Goal: Task Accomplishment & Management: Manage account settings

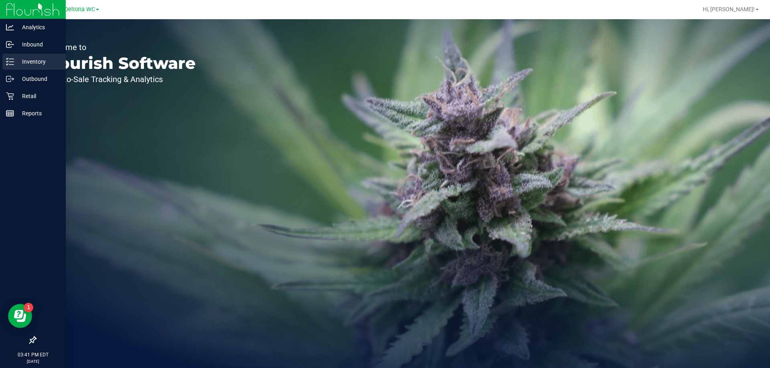
click at [28, 60] on p "Inventory" at bounding box center [38, 62] width 48 height 10
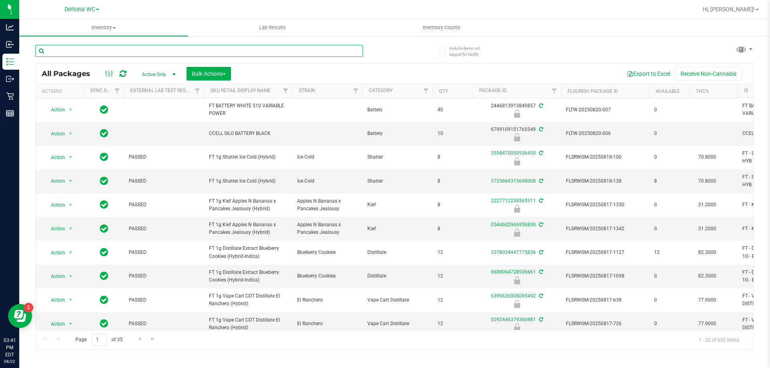
click at [131, 52] on input "text" at bounding box center [199, 51] width 328 height 12
type input "2385818346068179"
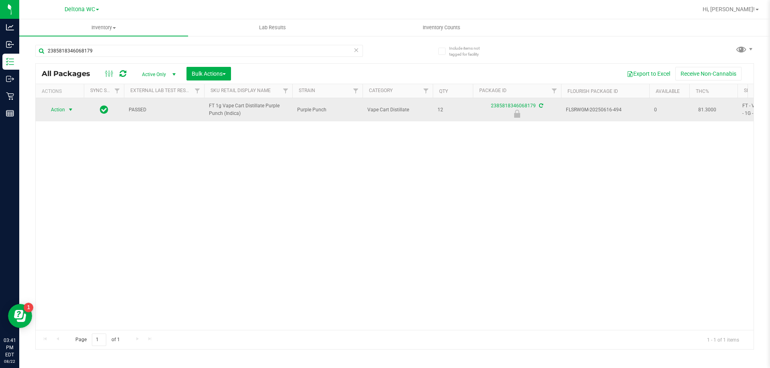
click at [63, 114] on span "Action" at bounding box center [55, 109] width 22 height 11
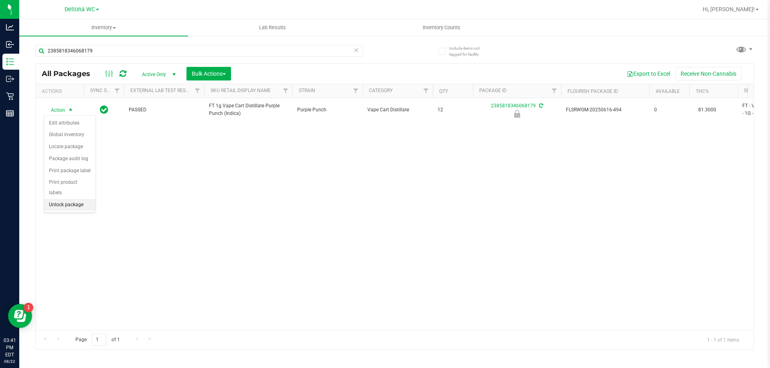
click at [72, 199] on li "Unlock package" at bounding box center [69, 205] width 51 height 12
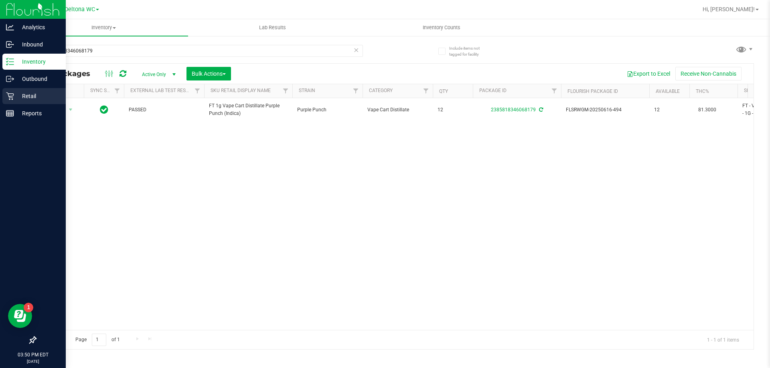
click at [44, 93] on p "Retail" at bounding box center [38, 96] width 48 height 10
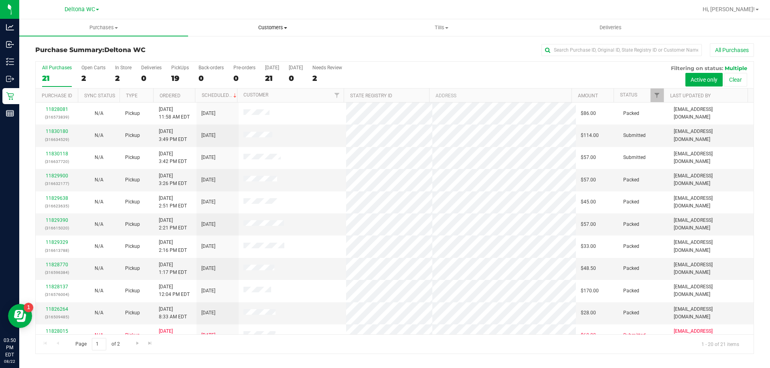
click at [278, 29] on span "Customers" at bounding box center [272, 27] width 168 height 7
click at [220, 51] on span "All customers" at bounding box center [217, 48] width 58 height 7
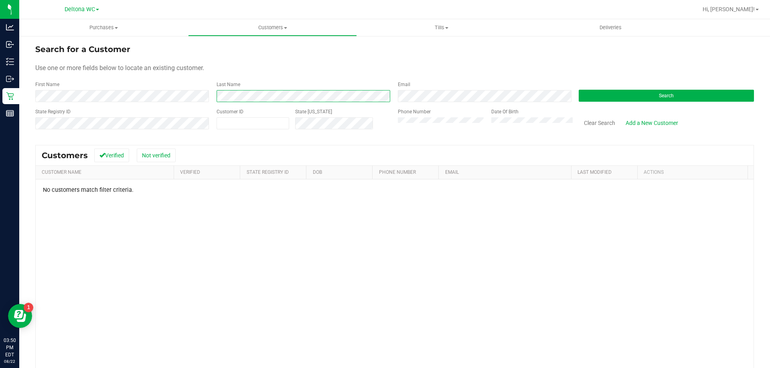
click at [151, 101] on div "First Name Last Name Email Search" at bounding box center [394, 91] width 718 height 21
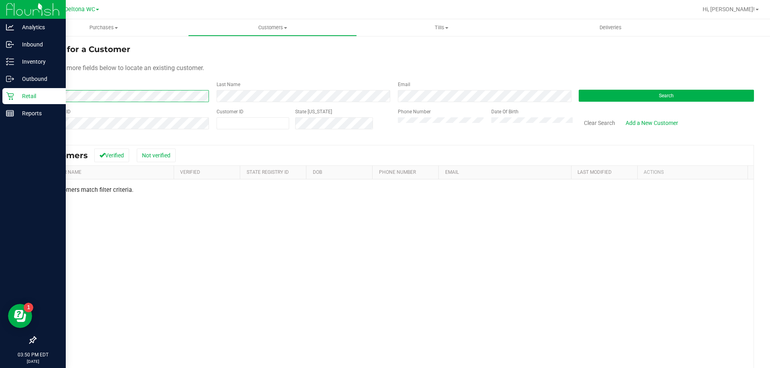
click at [0, 99] on div "Analytics Inbound Inventory Outbound Retail Reports 03:50 PM EDT 08/22/2025 08/…" at bounding box center [385, 184] width 770 height 368
click at [47, 46] on p "Inbound" at bounding box center [38, 45] width 48 height 10
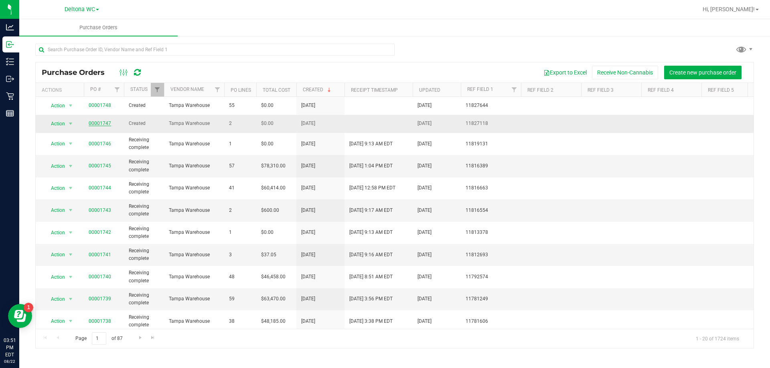
click at [99, 125] on link "00001747" at bounding box center [100, 124] width 22 height 6
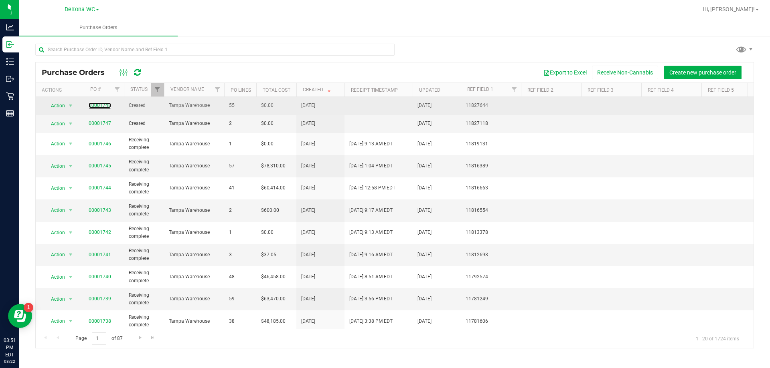
click at [102, 102] on span "00001748" at bounding box center [100, 106] width 22 height 8
click at [98, 104] on link "00001748" at bounding box center [100, 106] width 22 height 6
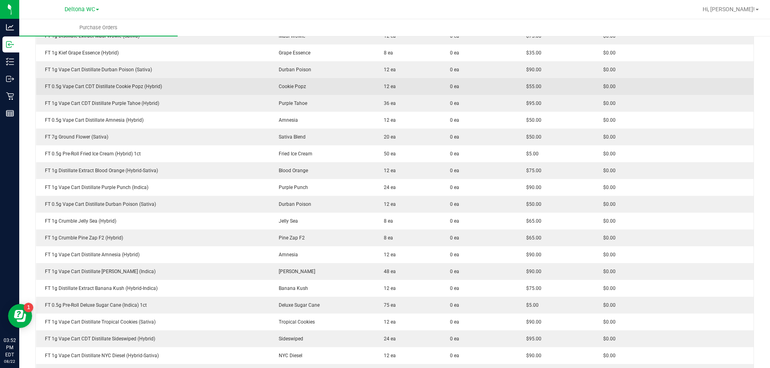
scroll to position [361, 0]
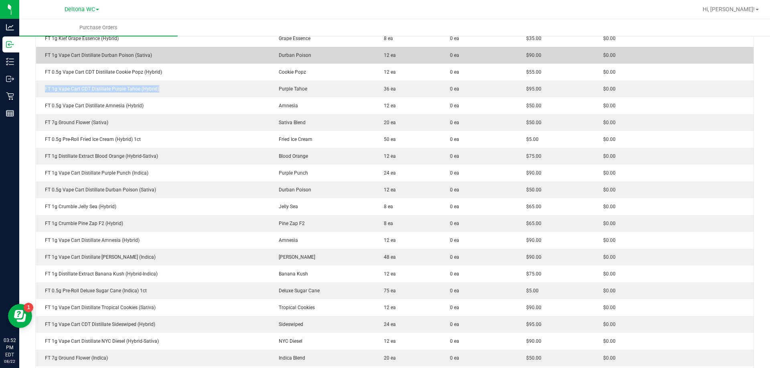
drag, startPoint x: 146, startPoint y: 84, endPoint x: 130, endPoint y: 53, distance: 34.8
click at [39, 85] on td "FT 1g Vape Cart CDT Distillate Purple Tahoe (Hybrid)" at bounding box center [153, 89] width 234 height 17
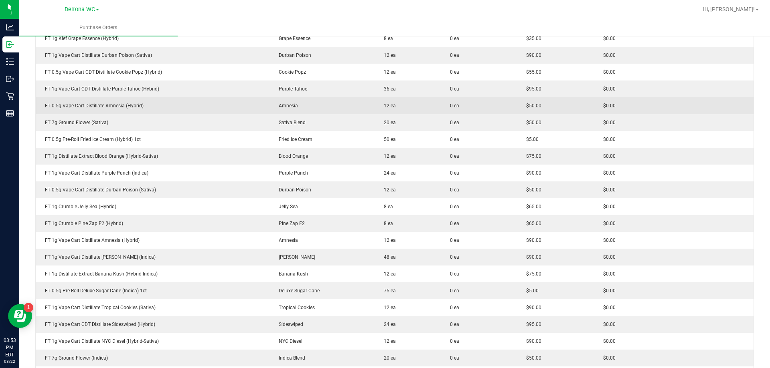
click at [93, 103] on div "FT 0.5g Vape Cart Distillate Amnesia (Hybrid)" at bounding box center [153, 105] width 225 height 7
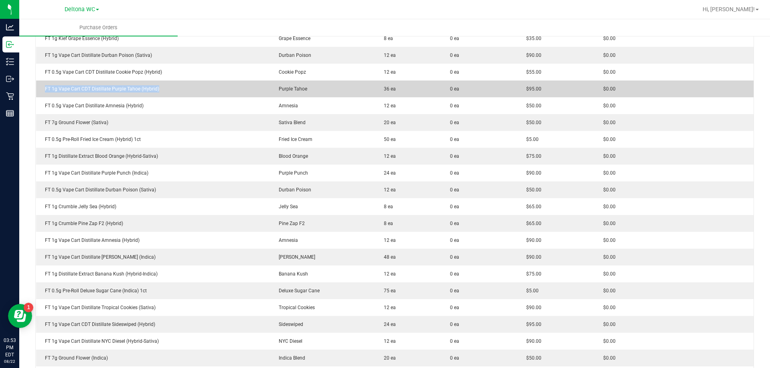
drag, startPoint x: 160, startPoint y: 91, endPoint x: 41, endPoint y: 84, distance: 118.9
click at [41, 84] on td "FT 1g Vape Cart CDT Distillate Purple Tahoe (Hybrid)" at bounding box center [153, 89] width 234 height 17
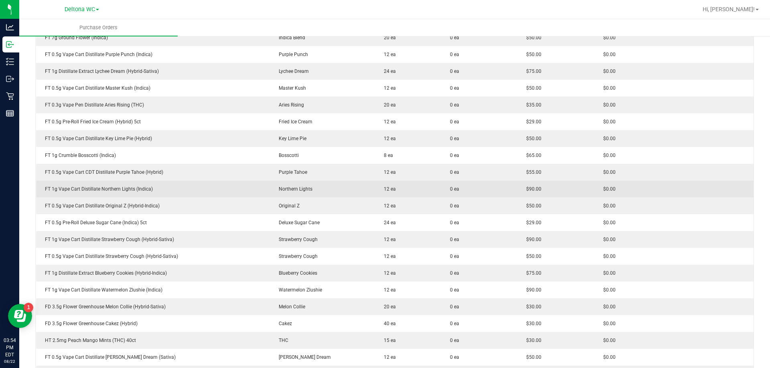
scroll to position [722, 0]
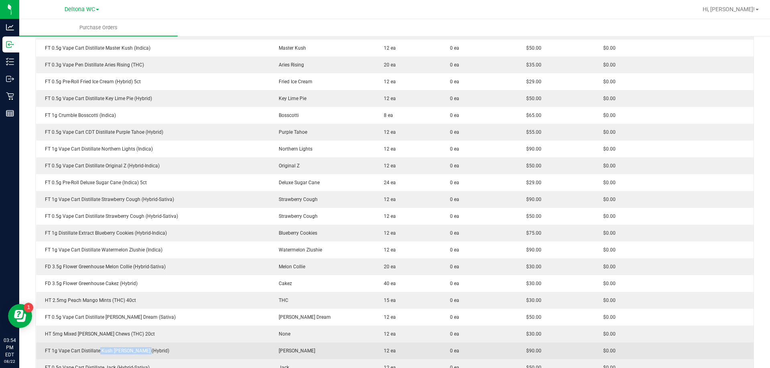
drag, startPoint x: 144, startPoint y: 352, endPoint x: 113, endPoint y: 355, distance: 31.0
click at [98, 357] on td "FT 1g Vape Cart Distillate Kush Mintz (Hybrid)" at bounding box center [153, 351] width 234 height 17
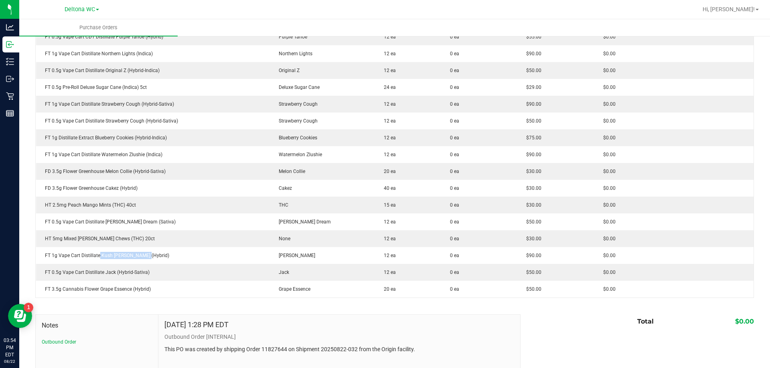
scroll to position [880, 0]
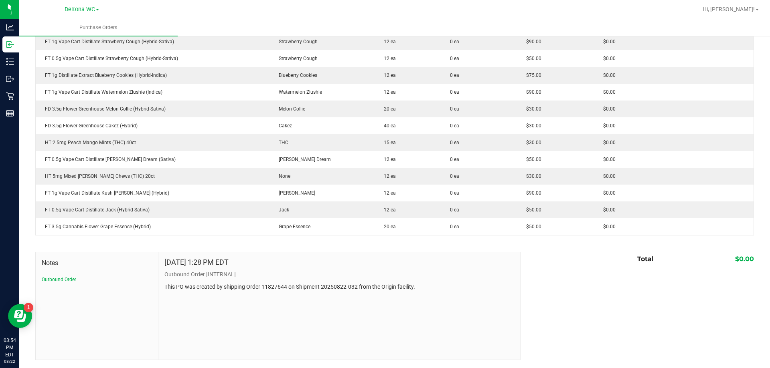
click at [106, 246] on div at bounding box center [394, 248] width 718 height 8
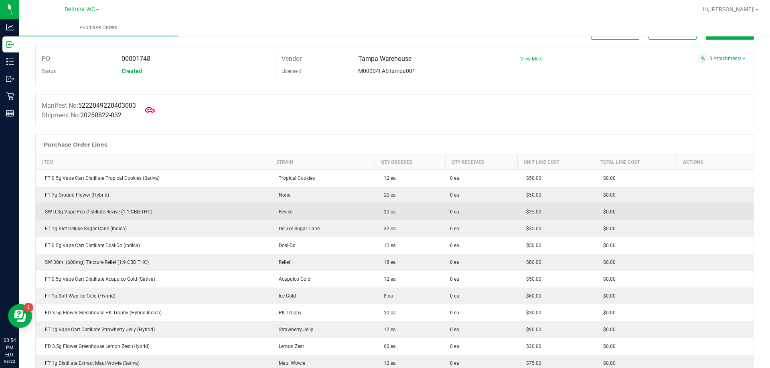
scroll to position [0, 0]
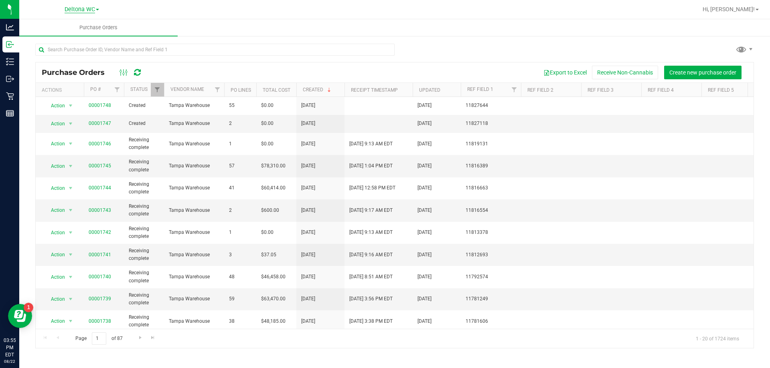
click at [87, 6] on span "Deltona WC" at bounding box center [80, 9] width 30 height 7
click at [449, 47] on div at bounding box center [394, 53] width 718 height 18
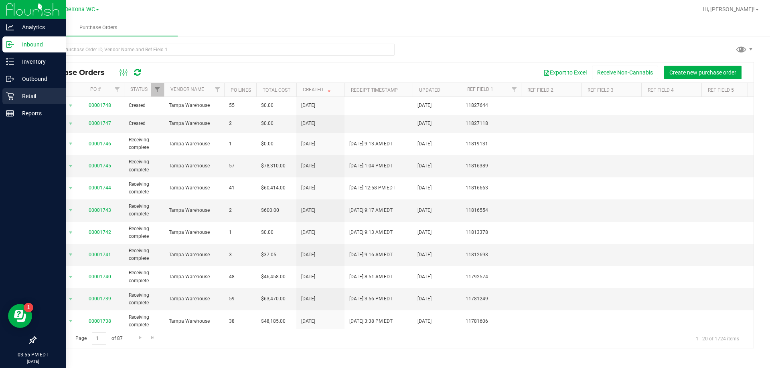
click at [43, 94] on p "Retail" at bounding box center [38, 96] width 48 height 10
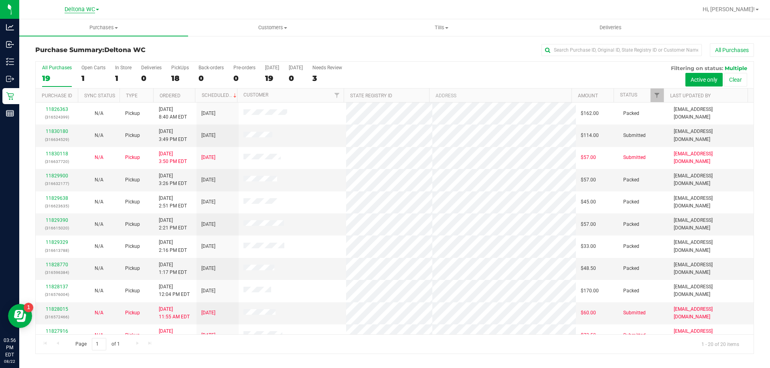
click at [91, 10] on span "Deltona WC" at bounding box center [80, 9] width 30 height 7
drag, startPoint x: 442, startPoint y: 53, endPoint x: 448, endPoint y: 53, distance: 6.0
click at [442, 53] on div "All Purchases" at bounding box center [514, 50] width 479 height 14
click at [66, 11] on span "Deltona WC" at bounding box center [80, 9] width 30 height 7
click at [445, 49] on div "All Purchases" at bounding box center [514, 50] width 479 height 14
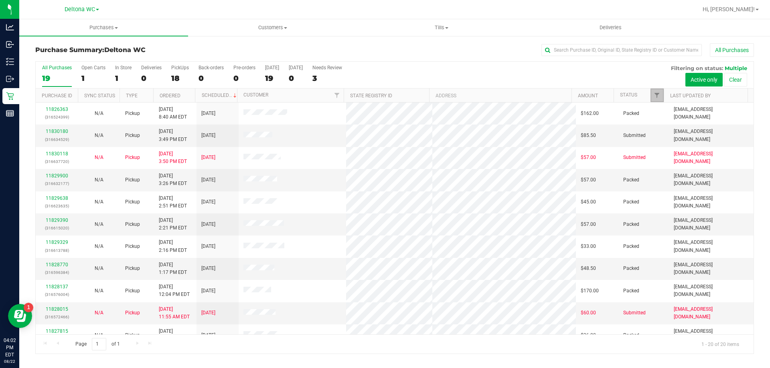
drag, startPoint x: 654, startPoint y: 95, endPoint x: 655, endPoint y: 99, distance: 4.7
click at [654, 95] on link "Filter" at bounding box center [656, 96] width 13 height 14
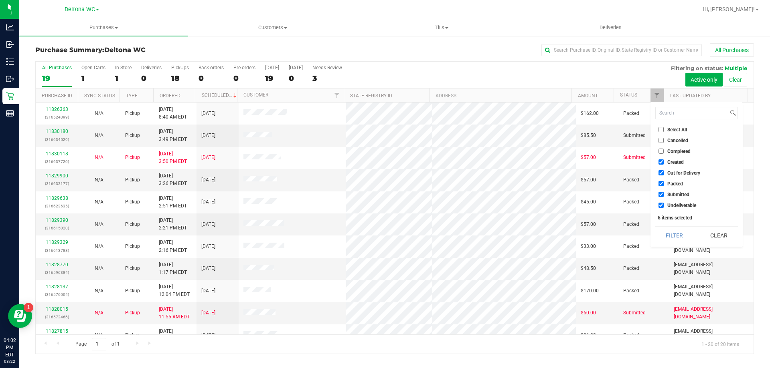
click at [662, 162] on input "Created" at bounding box center [660, 162] width 5 height 5
checkbox input "false"
click at [662, 170] on input "Out for Delivery" at bounding box center [660, 172] width 5 height 5
checkbox input "false"
click at [660, 181] on li "Packed" at bounding box center [696, 184] width 83 height 8
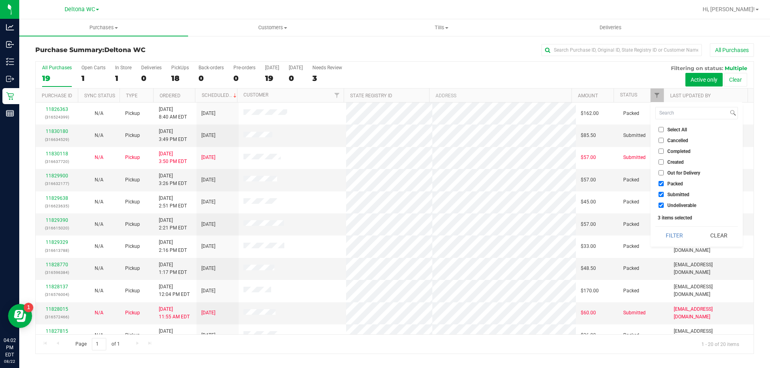
click at [660, 183] on input "Packed" at bounding box center [660, 183] width 5 height 5
checkbox input "false"
click at [662, 205] on input "Undeliverable" at bounding box center [660, 205] width 5 height 5
checkbox input "false"
click at [670, 232] on button "Filter" at bounding box center [674, 236] width 38 height 18
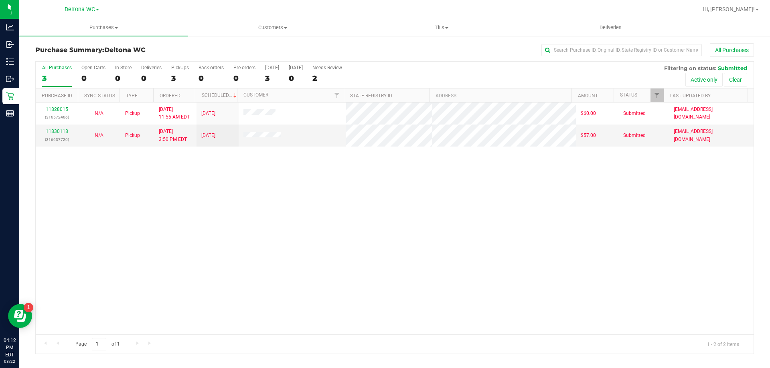
click at [342, 215] on div "11828015 (316572466) N/A Pickup 8/22/2025 11:55 AM EDT 8/22/2025 $60.00 Submitt…" at bounding box center [395, 219] width 718 height 232
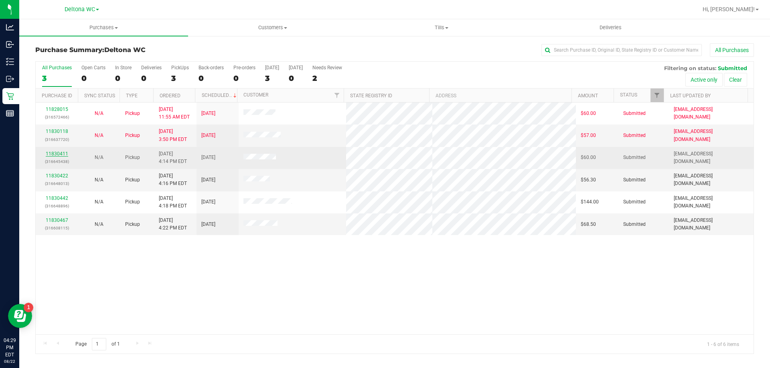
click at [56, 153] on link "11830411" at bounding box center [57, 154] width 22 height 6
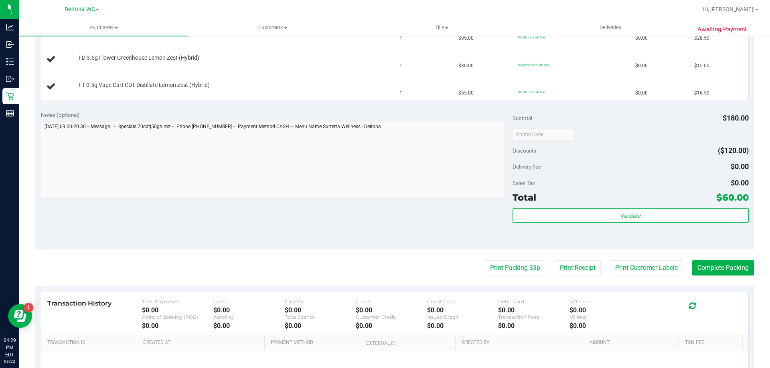
scroll to position [241, 0]
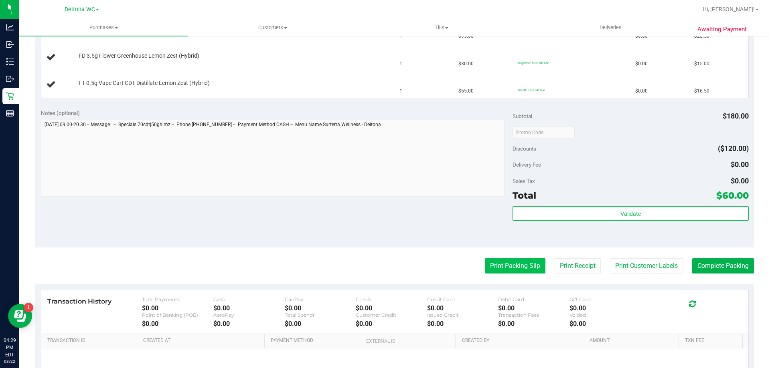
click at [524, 269] on button "Print Packing Slip" at bounding box center [515, 266] width 61 height 15
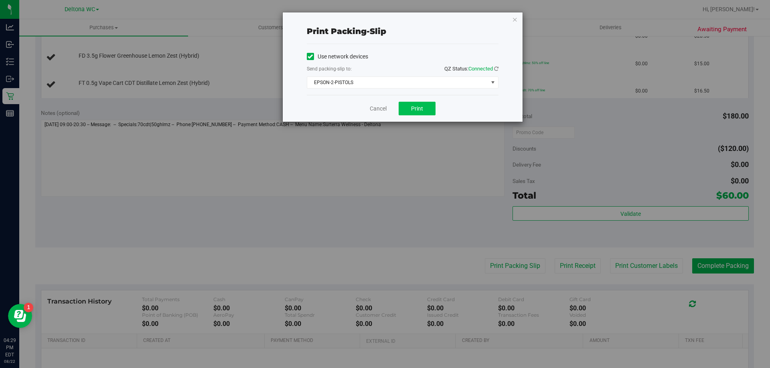
drag, startPoint x: 425, startPoint y: 97, endPoint x: 424, endPoint y: 107, distance: 10.0
click at [424, 107] on div "Cancel Print" at bounding box center [403, 108] width 192 height 27
click at [423, 109] on button "Print" at bounding box center [417, 109] width 37 height 14
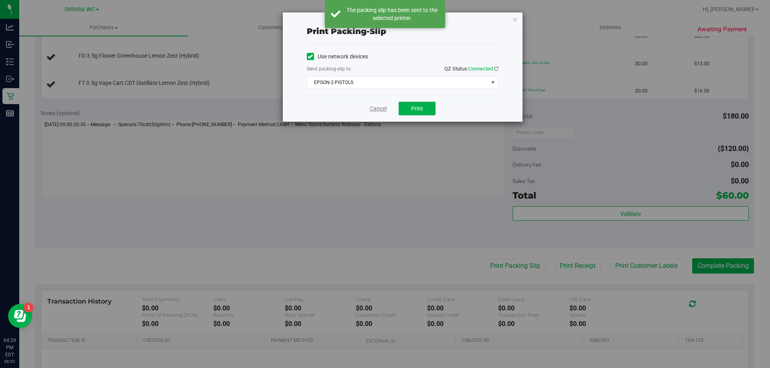
click at [382, 106] on link "Cancel" at bounding box center [378, 109] width 17 height 8
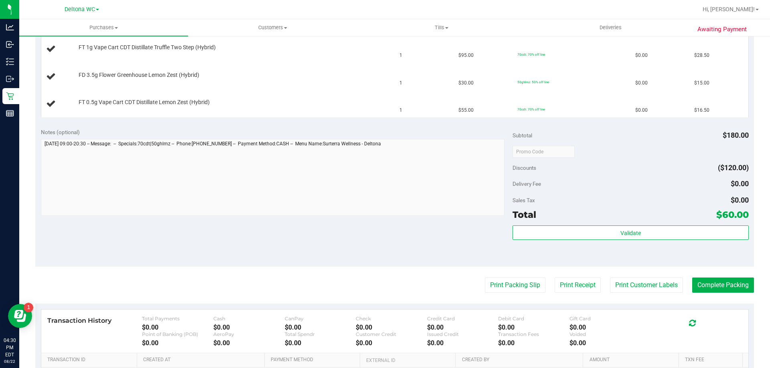
scroll to position [281, 0]
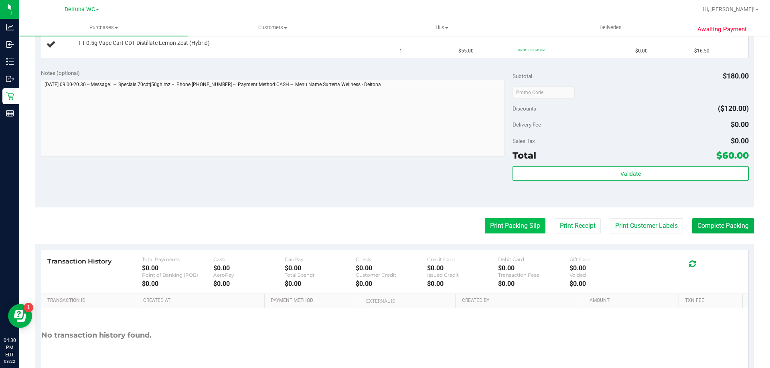
click at [493, 229] on button "Print Packing Slip" at bounding box center [515, 226] width 61 height 15
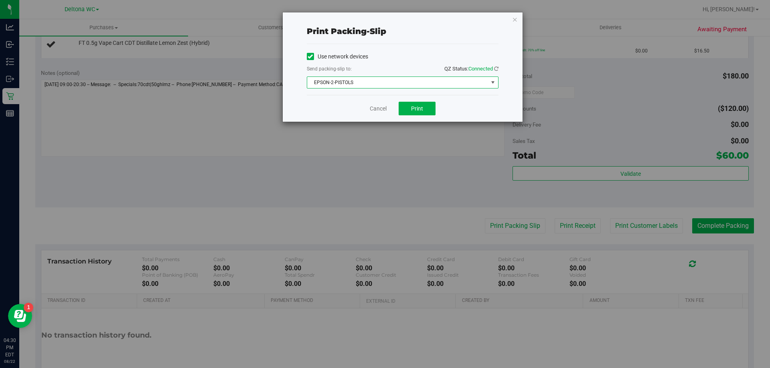
click at [437, 81] on span "EPSON-2-PISTOLS" at bounding box center [397, 82] width 181 height 11
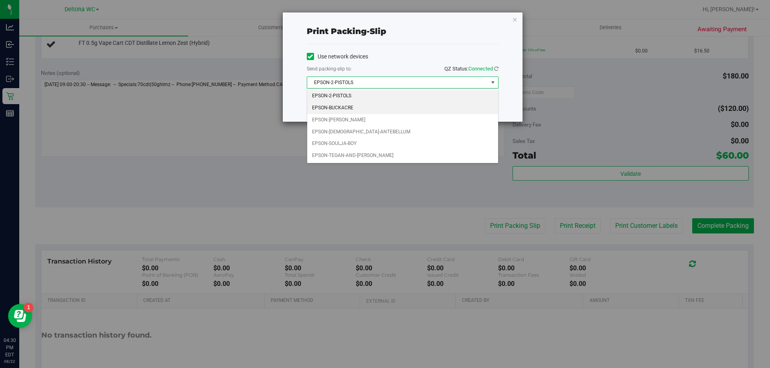
click at [404, 110] on li "EPSON-BUCKACRE" at bounding box center [402, 108] width 191 height 12
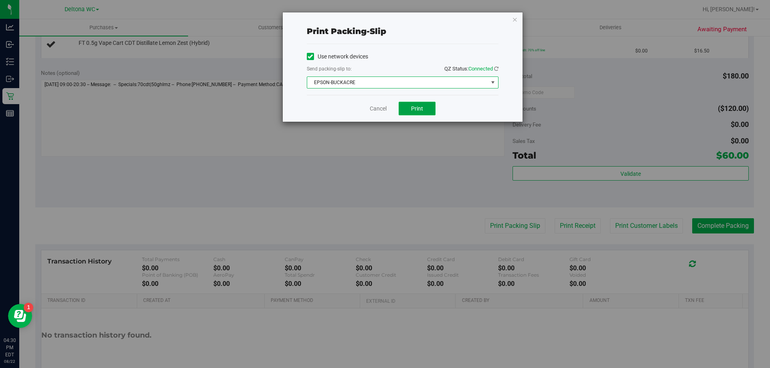
click at [408, 115] on button "Print" at bounding box center [417, 109] width 37 height 14
click at [382, 107] on link "Cancel" at bounding box center [378, 109] width 17 height 8
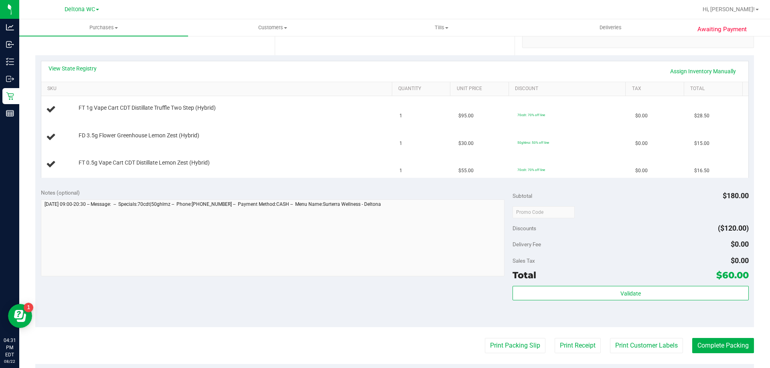
scroll to position [160, 0]
click at [485, 339] on button "Print Packing Slip" at bounding box center [515, 346] width 61 height 15
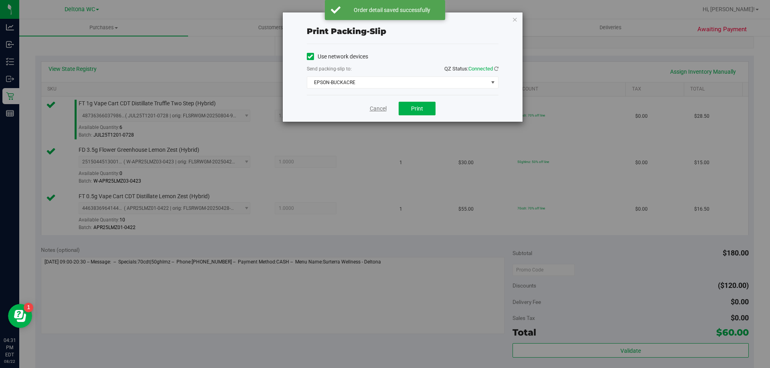
click at [377, 108] on link "Cancel" at bounding box center [378, 109] width 17 height 8
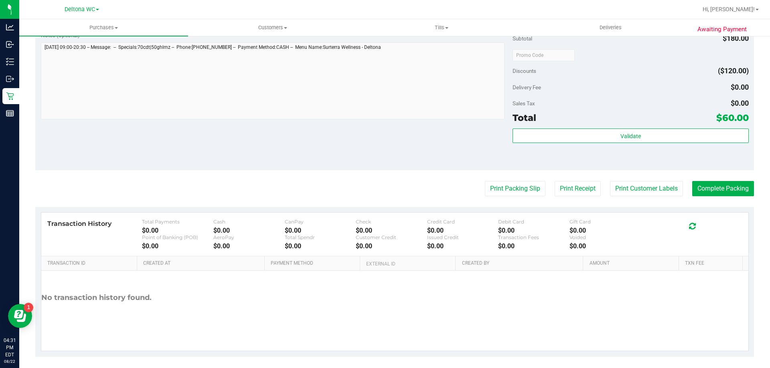
scroll to position [380, 0]
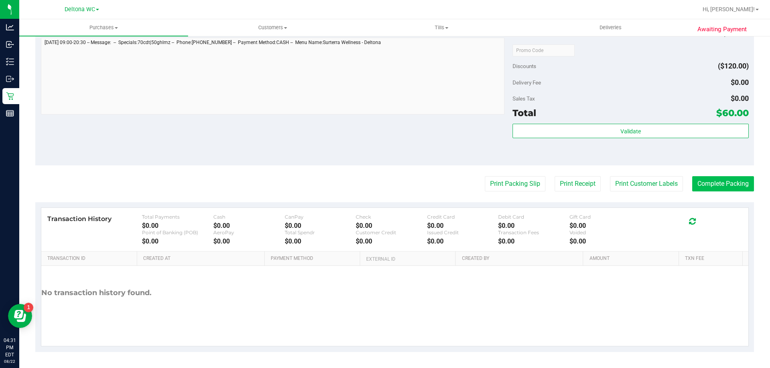
drag, startPoint x: 720, startPoint y: 198, endPoint x: 726, endPoint y: 187, distance: 12.4
click at [722, 195] on purchase-details "Back Edit Purchase Cancel Purchase View Profile # 11830411 BioTrack ID: - Submi…" at bounding box center [394, 7] width 718 height 689
click at [727, 186] on button "Complete Packing" at bounding box center [723, 183] width 62 height 15
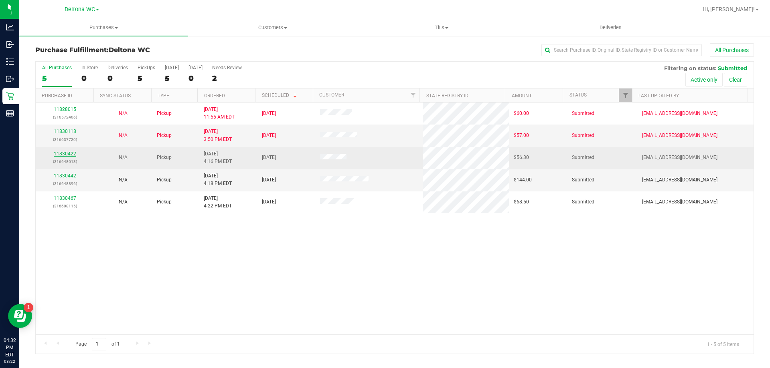
click at [61, 156] on link "11830422" at bounding box center [65, 154] width 22 height 6
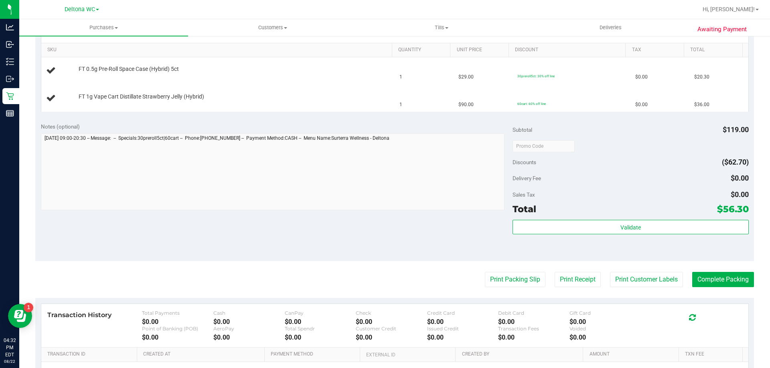
scroll to position [200, 0]
click at [488, 276] on button "Print Packing Slip" at bounding box center [515, 278] width 61 height 15
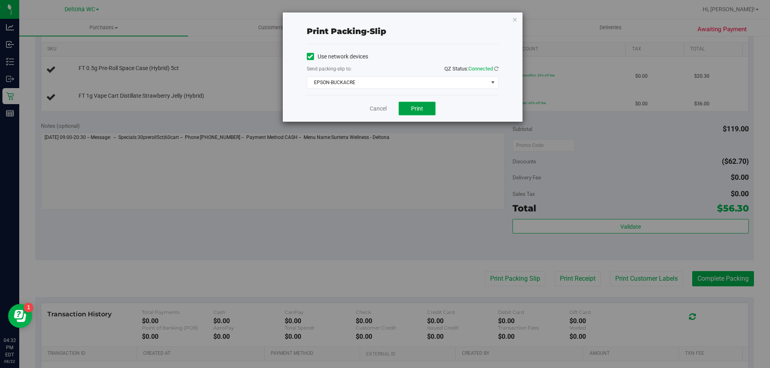
click at [409, 109] on button "Print" at bounding box center [417, 109] width 37 height 14
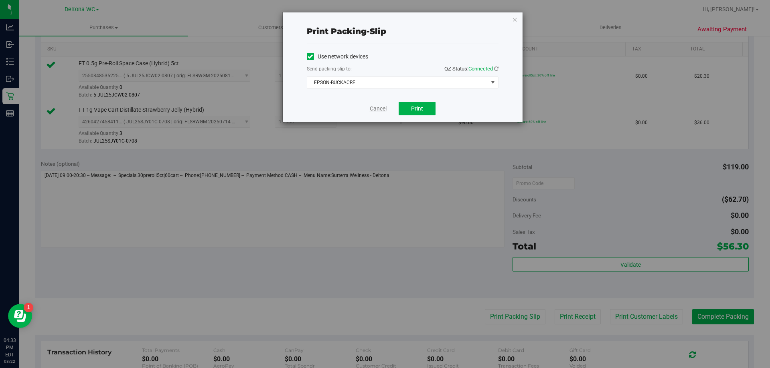
click at [381, 105] on link "Cancel" at bounding box center [378, 109] width 17 height 8
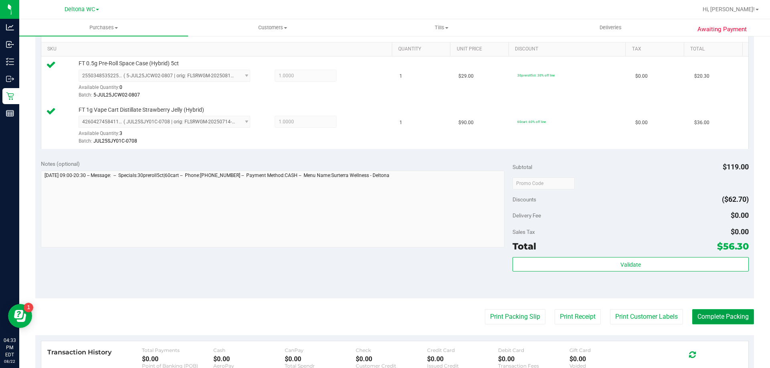
click at [710, 318] on button "Complete Packing" at bounding box center [723, 317] width 62 height 15
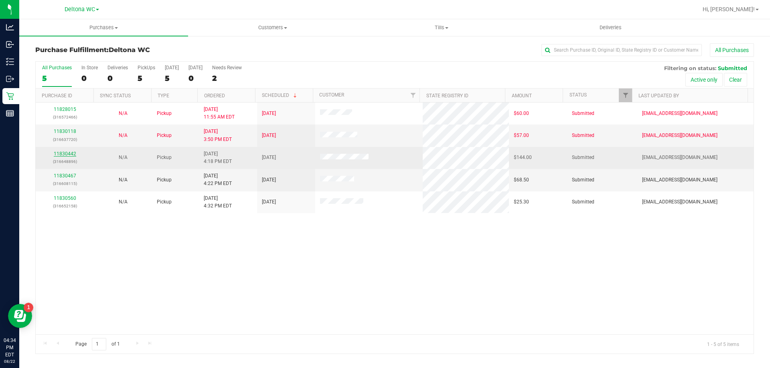
click at [60, 152] on link "11830442" at bounding box center [65, 154] width 22 height 6
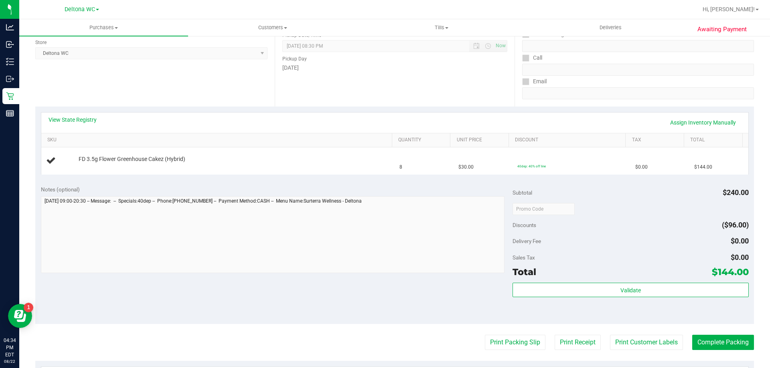
scroll to position [120, 0]
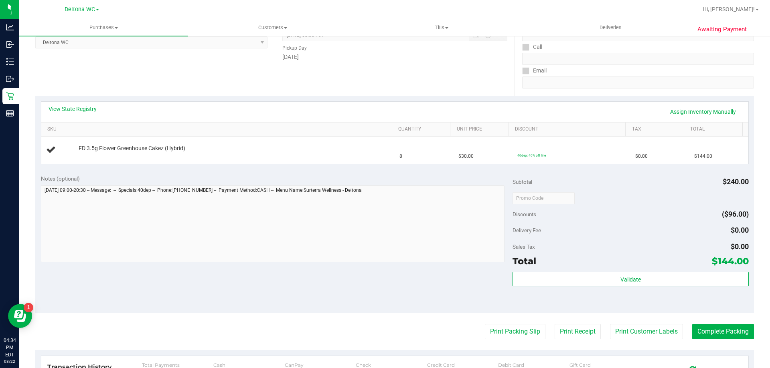
click at [509, 324] on purchase-details "Back Edit Purchase Cancel Purchase View Profile # 11830442 BioTrack ID: - Submi…" at bounding box center [394, 211] width 718 height 577
click at [508, 331] on button "Print Packing Slip" at bounding box center [515, 331] width 61 height 15
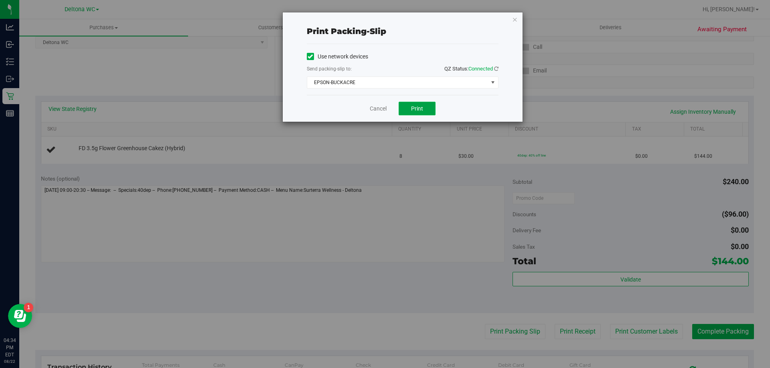
click at [419, 105] on span "Print" at bounding box center [417, 108] width 12 height 6
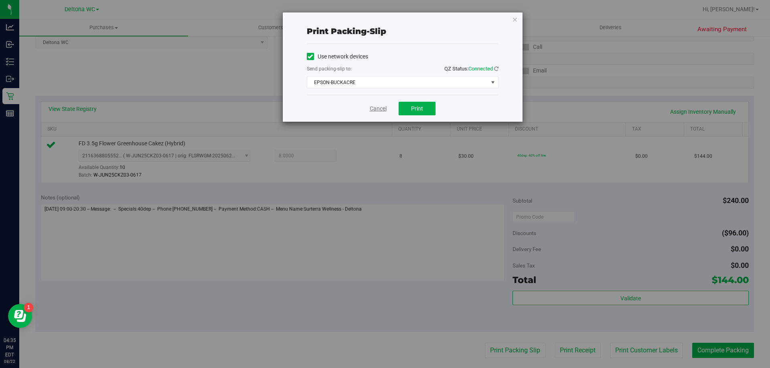
click at [380, 110] on link "Cancel" at bounding box center [378, 109] width 17 height 8
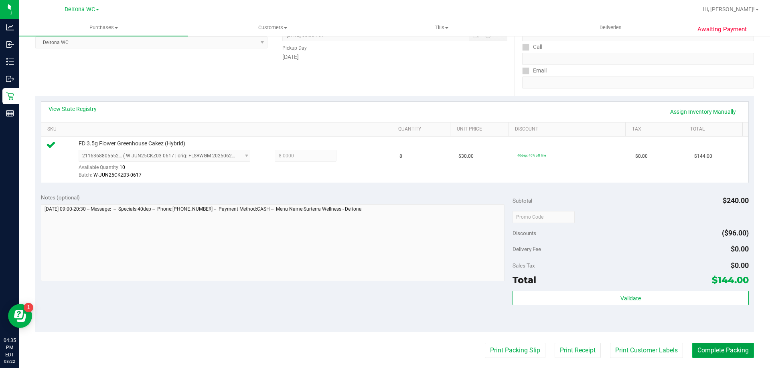
click at [706, 349] on button "Complete Packing" at bounding box center [723, 350] width 62 height 15
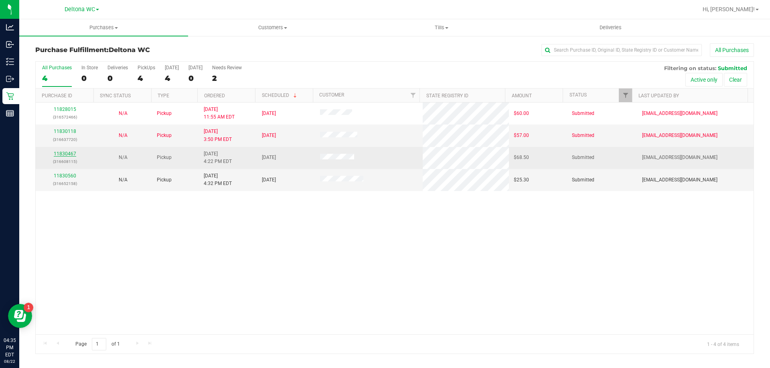
click at [70, 154] on link "11830467" at bounding box center [65, 154] width 22 height 6
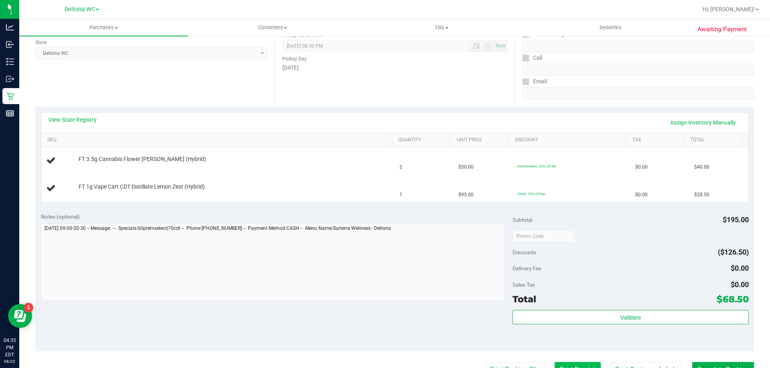
scroll to position [160, 0]
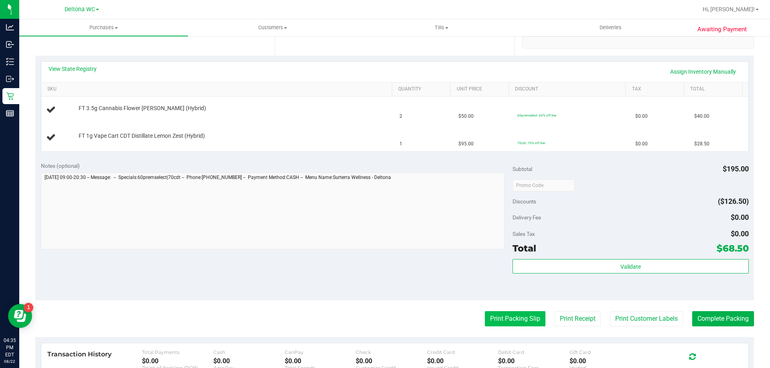
click at [519, 315] on button "Print Packing Slip" at bounding box center [515, 319] width 61 height 15
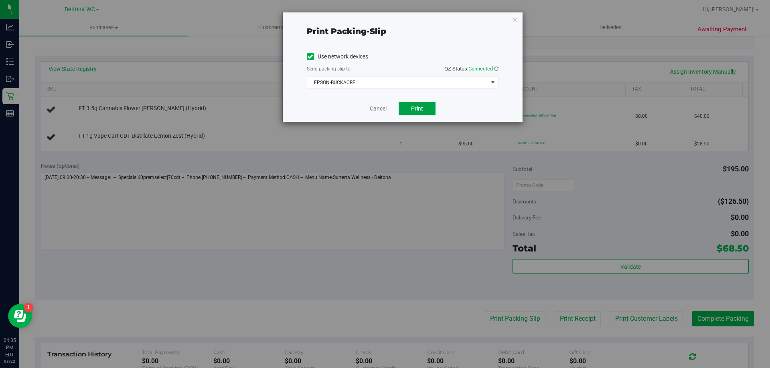
click at [416, 112] on button "Print" at bounding box center [417, 109] width 37 height 14
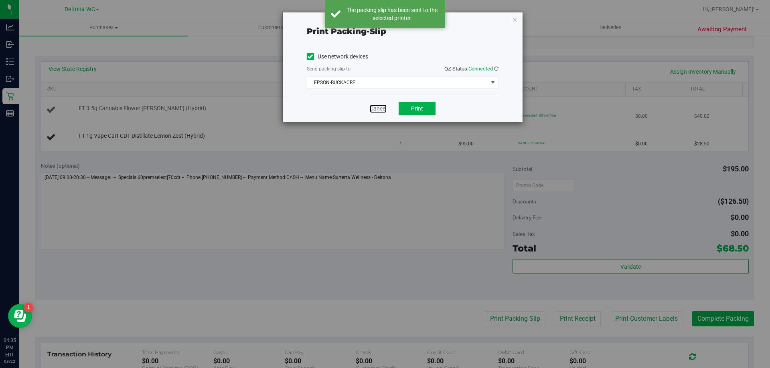
click at [380, 111] on link "Cancel" at bounding box center [378, 109] width 17 height 8
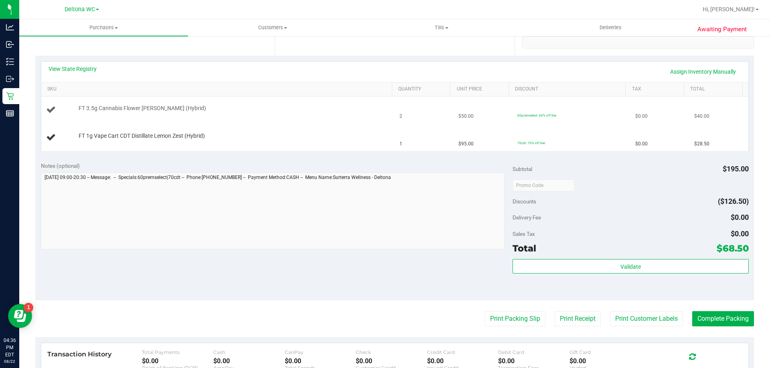
click at [485, 312] on button "Print Packing Slip" at bounding box center [515, 319] width 61 height 15
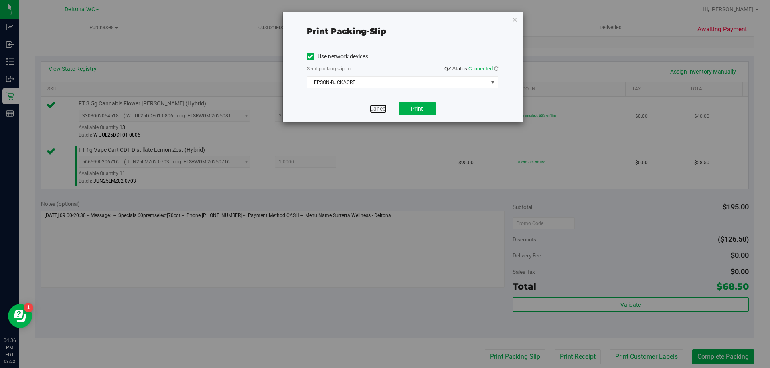
click at [375, 107] on link "Cancel" at bounding box center [378, 109] width 17 height 8
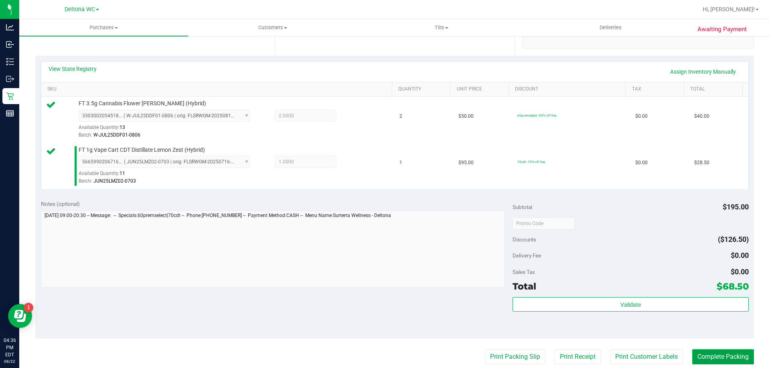
click at [743, 361] on button "Complete Packing" at bounding box center [723, 357] width 62 height 15
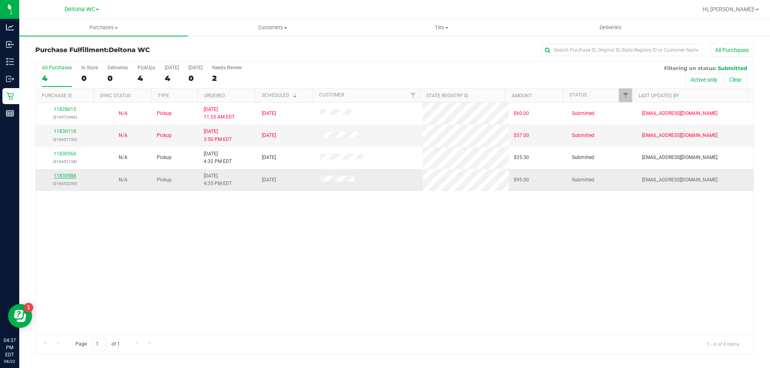
click at [63, 174] on link "11830588" at bounding box center [65, 176] width 22 height 6
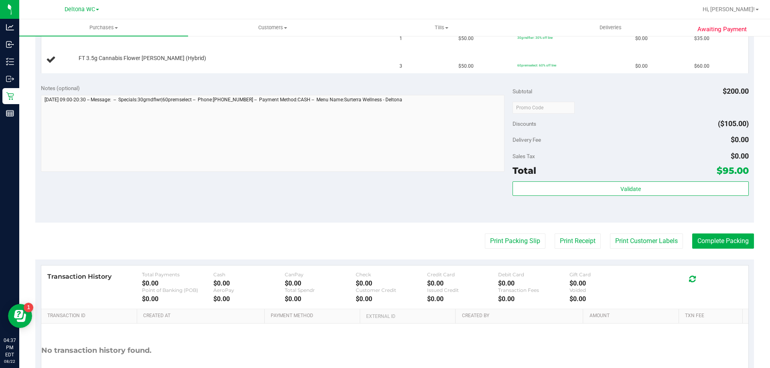
scroll to position [241, 0]
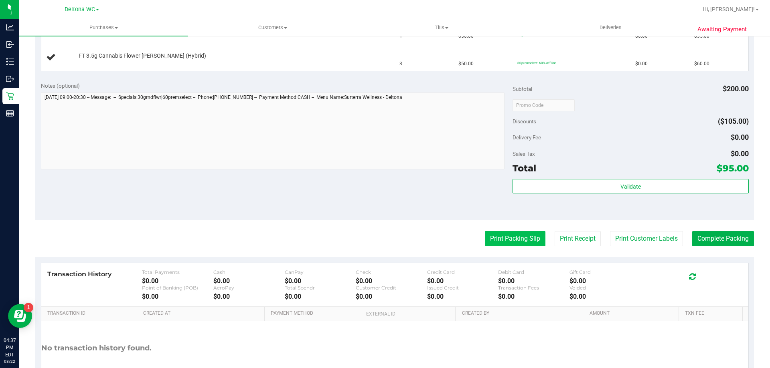
click at [485, 240] on button "Print Packing Slip" at bounding box center [515, 238] width 61 height 15
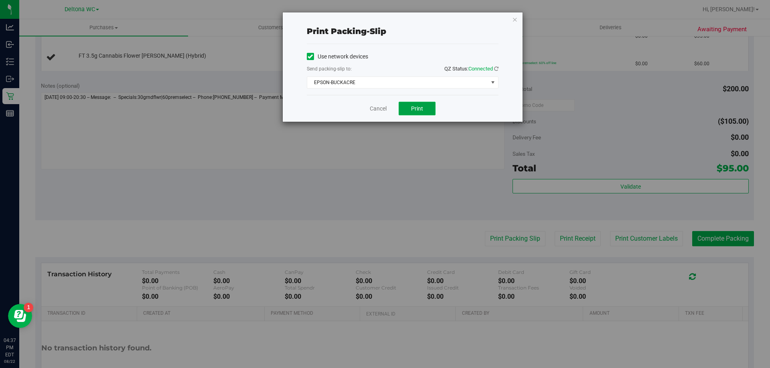
click at [425, 107] on button "Print" at bounding box center [417, 109] width 37 height 14
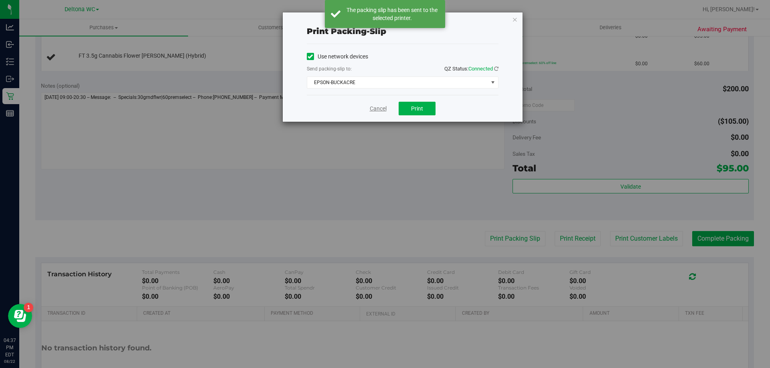
click at [385, 107] on link "Cancel" at bounding box center [378, 109] width 17 height 8
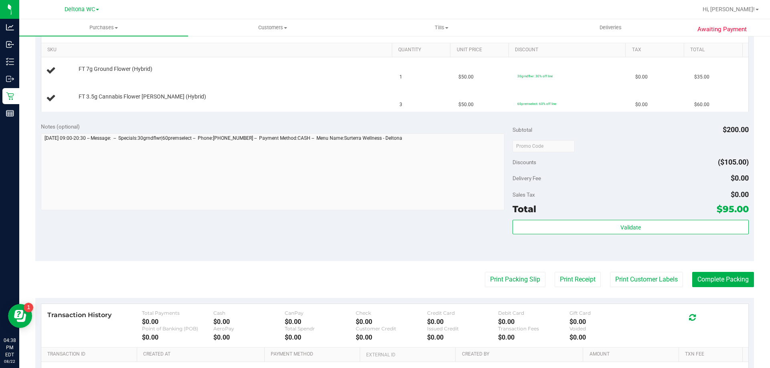
scroll to position [200, 0]
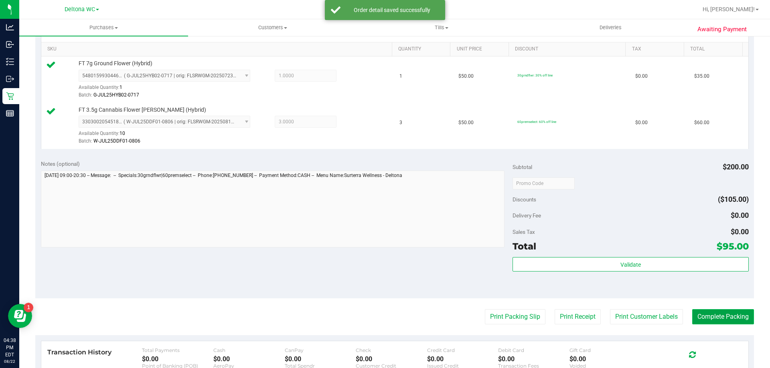
click at [735, 322] on button "Complete Packing" at bounding box center [723, 317] width 62 height 15
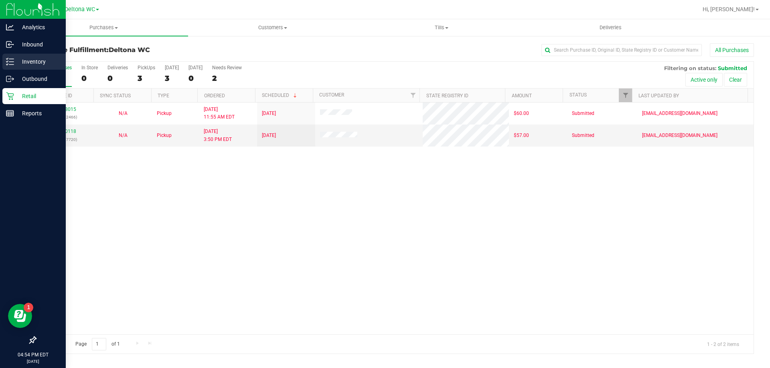
click at [38, 69] on link "Inventory" at bounding box center [33, 62] width 66 height 17
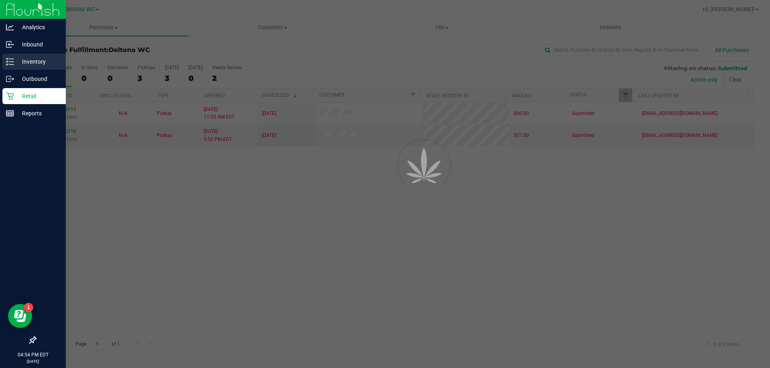
click at [38, 64] on p "Inventory" at bounding box center [38, 62] width 48 height 10
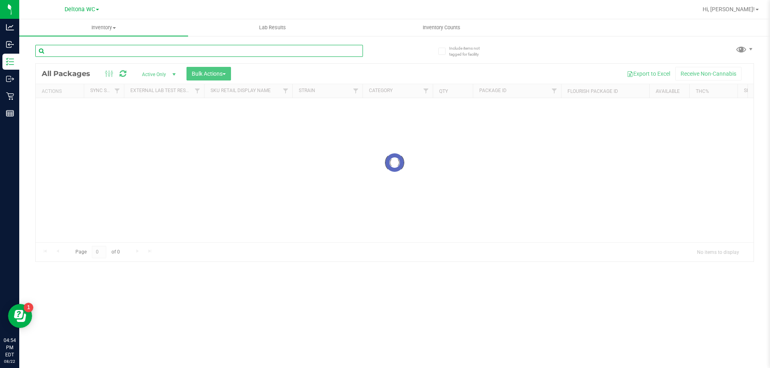
click at [150, 50] on input "text" at bounding box center [199, 51] width 328 height 12
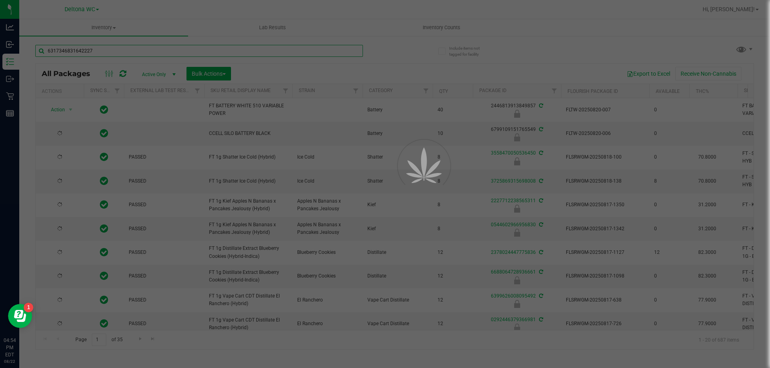
type input "6317346831642227"
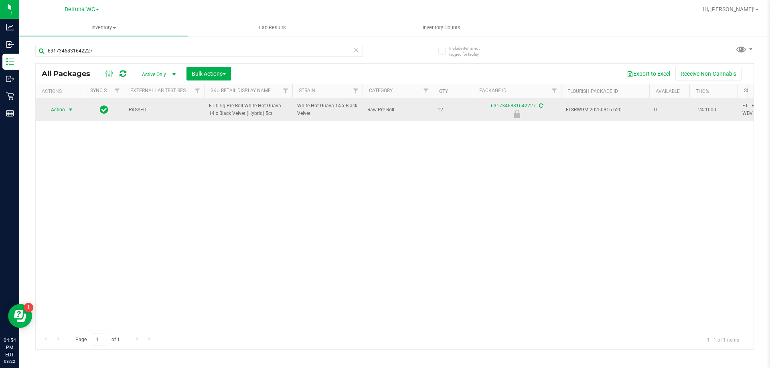
click at [69, 108] on span "select" at bounding box center [70, 110] width 6 height 6
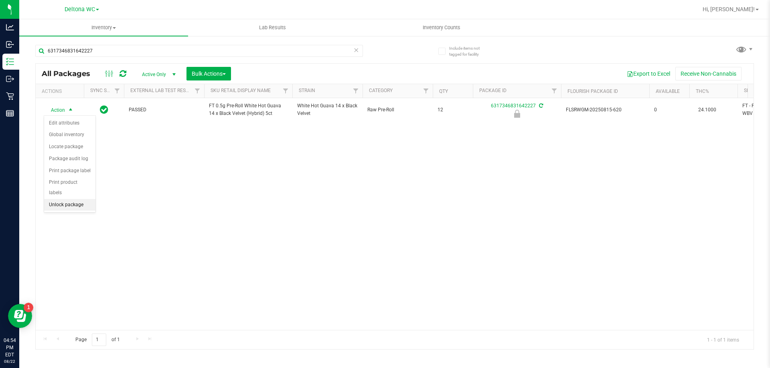
click at [81, 199] on li "Unlock package" at bounding box center [69, 205] width 51 height 12
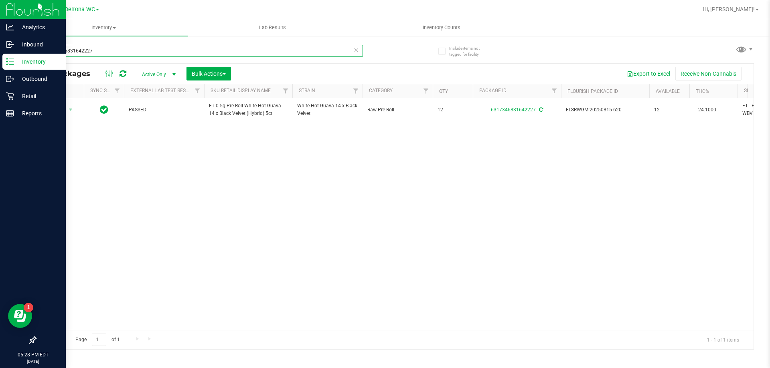
drag, startPoint x: 107, startPoint y: 53, endPoint x: 0, endPoint y: 57, distance: 107.1
click at [0, 57] on div "Analytics Inbound Inventory Outbound Retail Reports 05:28 PM EDT 08/22/2025 08/…" at bounding box center [385, 184] width 770 height 368
type input "5901303577789646"
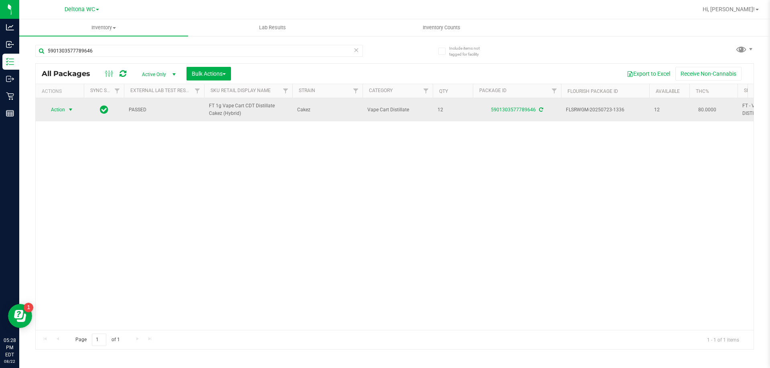
click at [56, 111] on span "Action" at bounding box center [55, 109] width 22 height 11
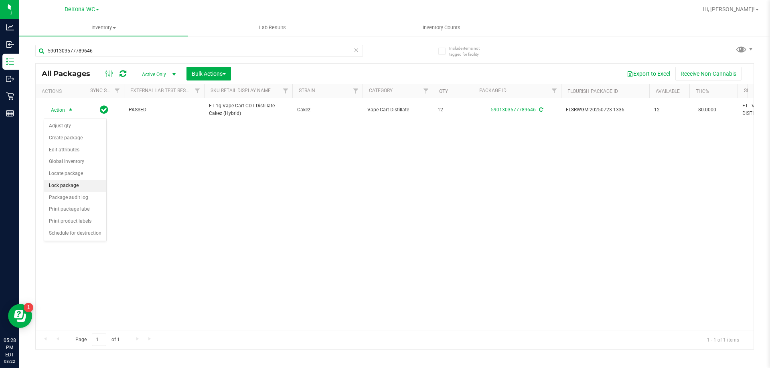
click at [86, 186] on li "Lock package" at bounding box center [75, 186] width 62 height 12
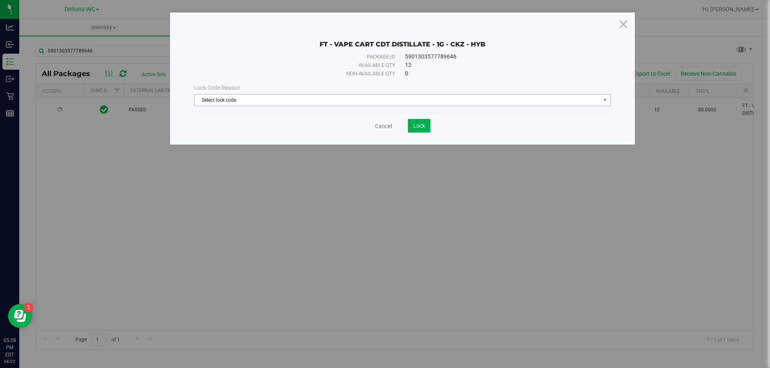
drag, startPoint x: 320, startPoint y: 107, endPoint x: 319, endPoint y: 101, distance: 6.1
click at [319, 103] on div "Lock Code Reason Select lock code Select lock code Newly Received Administrativ…" at bounding box center [402, 95] width 429 height 34
click at [319, 101] on span "Select lock code" at bounding box center [397, 100] width 406 height 11
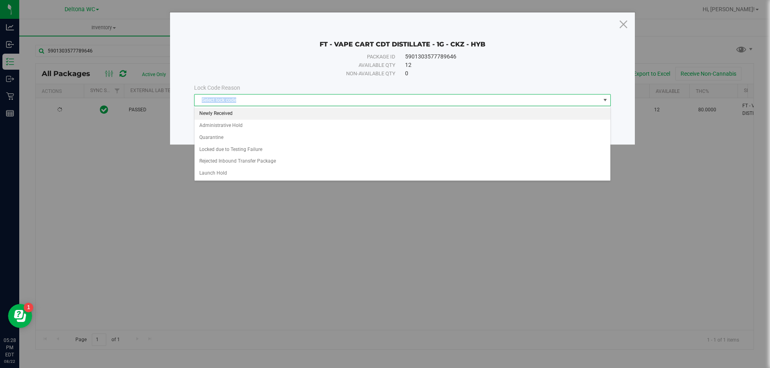
click at [221, 115] on li "Newly Received" at bounding box center [402, 114] width 416 height 12
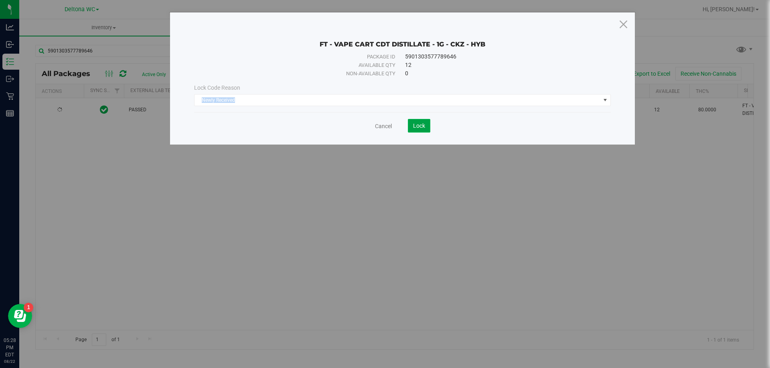
click at [417, 126] on span "Lock" at bounding box center [419, 126] width 12 height 6
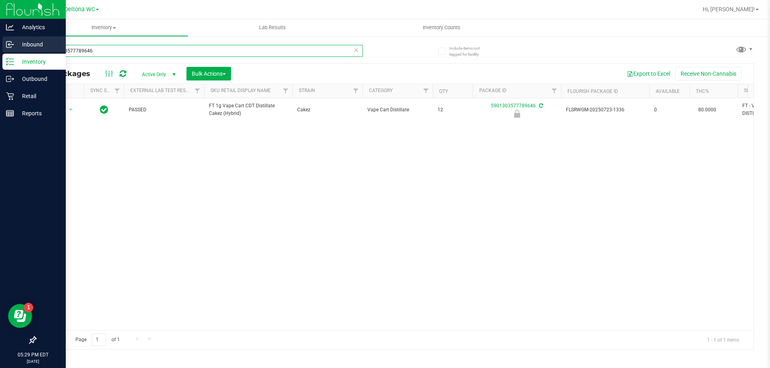
drag, startPoint x: 119, startPoint y: 54, endPoint x: 5, endPoint y: 38, distance: 115.3
click at [5, 39] on div "Analytics Inbound Inventory Outbound Retail Reports 05:29 PM EDT 08/22/2025 08/…" at bounding box center [385, 184] width 770 height 368
type input "7253283502090518"
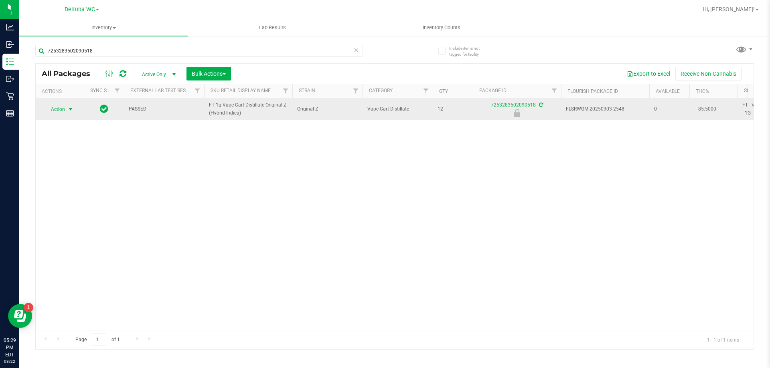
click at [63, 109] on span "Action" at bounding box center [55, 109] width 22 height 11
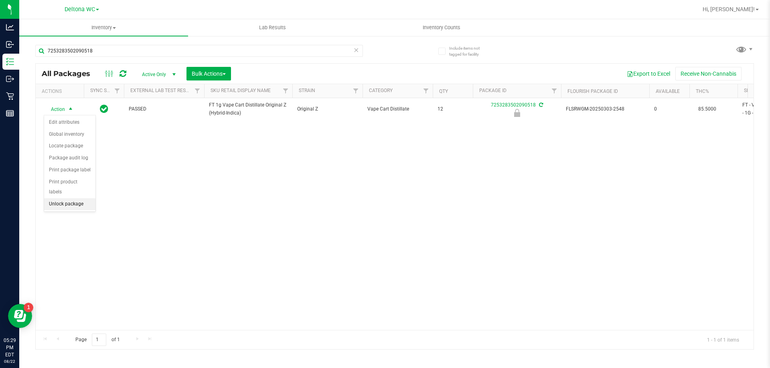
click at [71, 198] on li "Unlock package" at bounding box center [69, 204] width 51 height 12
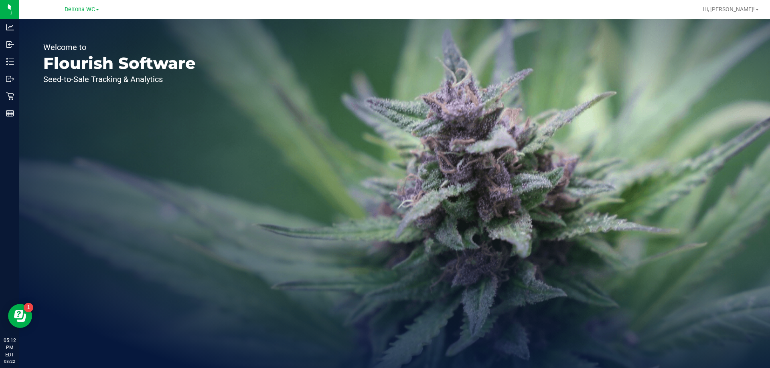
click at [112, 162] on div "Welcome to Flourish Software Seed-to-Sale Tracking & Analytics" at bounding box center [119, 193] width 200 height 349
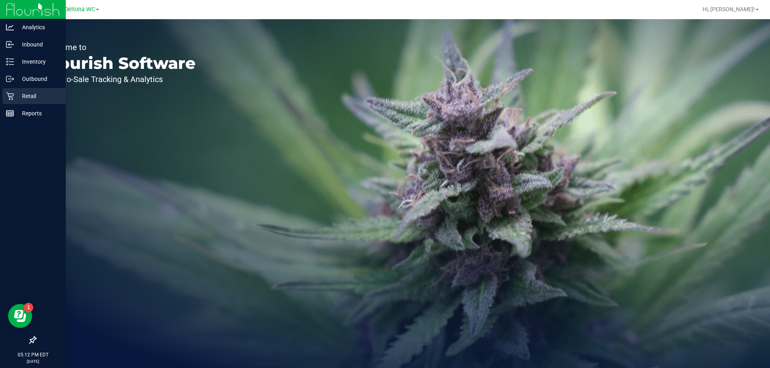
click at [45, 99] on p "Retail" at bounding box center [38, 96] width 48 height 10
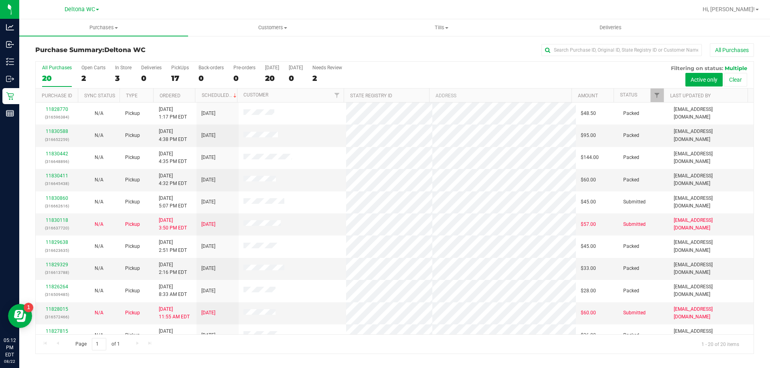
click at [190, 94] on th "Ordered" at bounding box center [174, 96] width 42 height 14
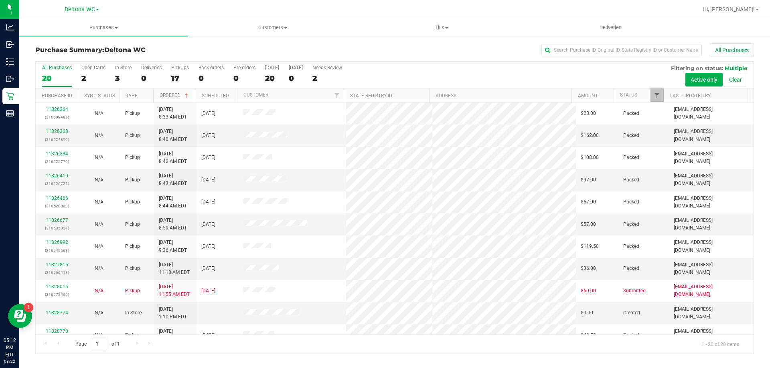
click at [657, 97] on span "Filter" at bounding box center [657, 95] width 6 height 6
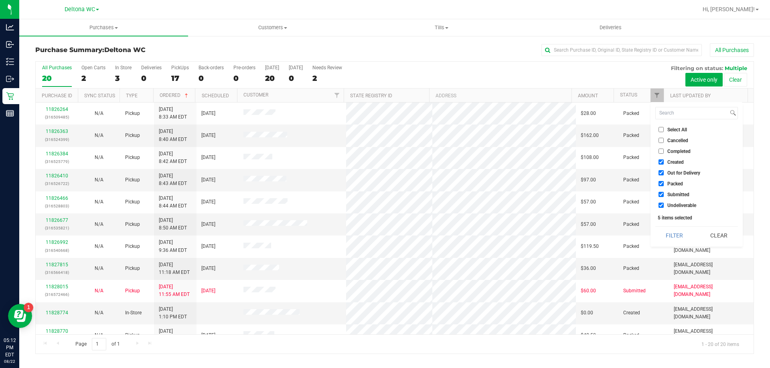
click at [659, 161] on input "Created" at bounding box center [660, 162] width 5 height 5
checkbox input "false"
click at [664, 169] on li "Out for Delivery" at bounding box center [696, 173] width 83 height 8
click at [663, 171] on input "Out for Delivery" at bounding box center [660, 172] width 5 height 5
checkbox input "false"
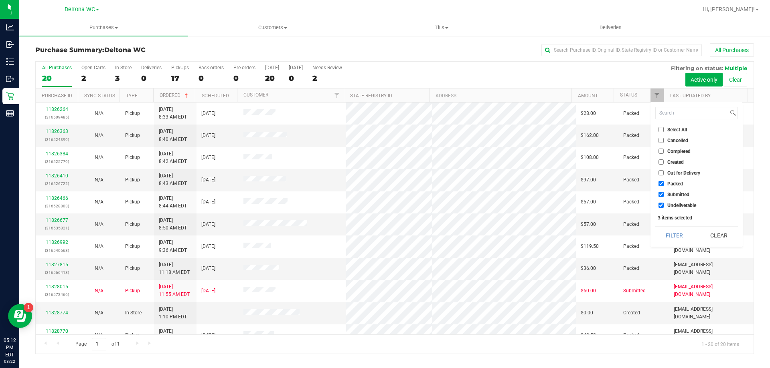
click at [660, 182] on input "Packed" at bounding box center [660, 183] width 5 height 5
checkbox input "false"
click at [660, 205] on input "Undeliverable" at bounding box center [660, 205] width 5 height 5
checkbox input "false"
click at [668, 233] on button "Filter" at bounding box center [674, 236] width 38 height 18
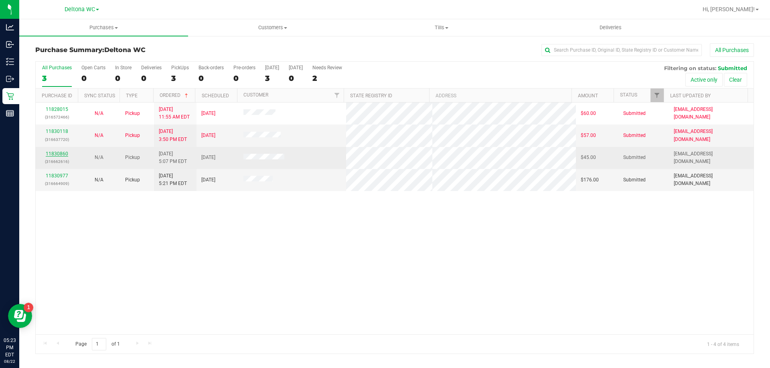
click at [64, 152] on link "11830860" at bounding box center [57, 154] width 22 height 6
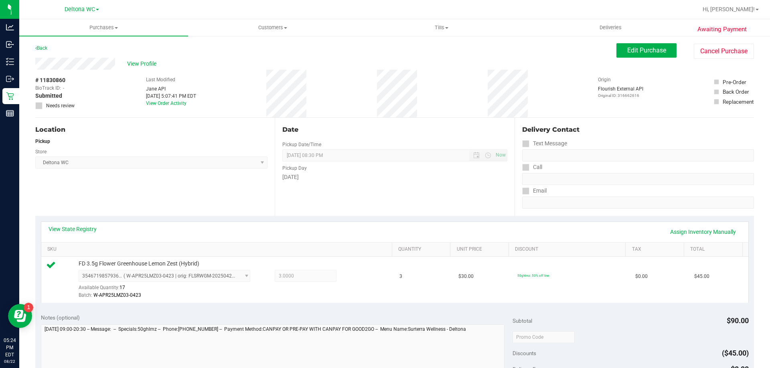
scroll to position [200, 0]
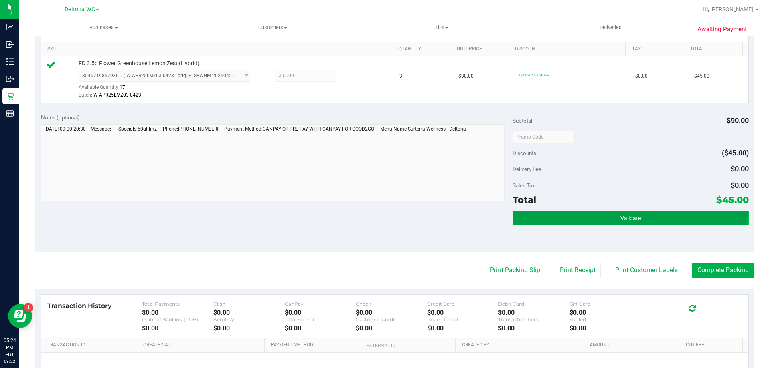
click at [559, 220] on button "Validate" at bounding box center [630, 218] width 236 height 14
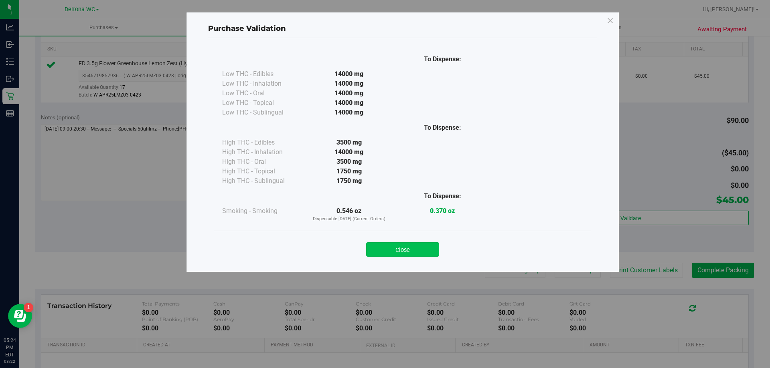
click at [423, 245] on button "Close" at bounding box center [402, 250] width 73 height 14
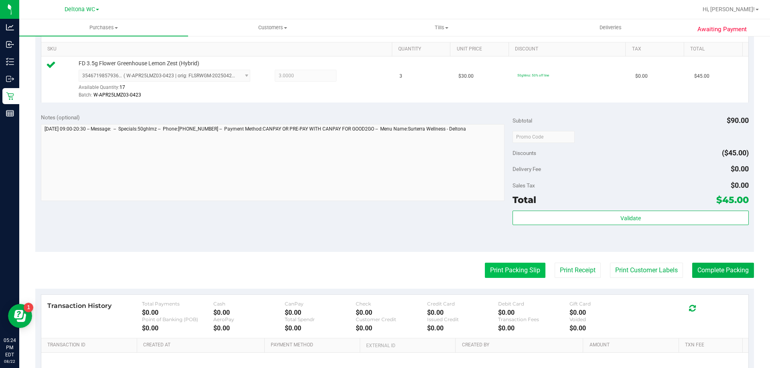
click at [516, 269] on button "Print Packing Slip" at bounding box center [515, 270] width 61 height 15
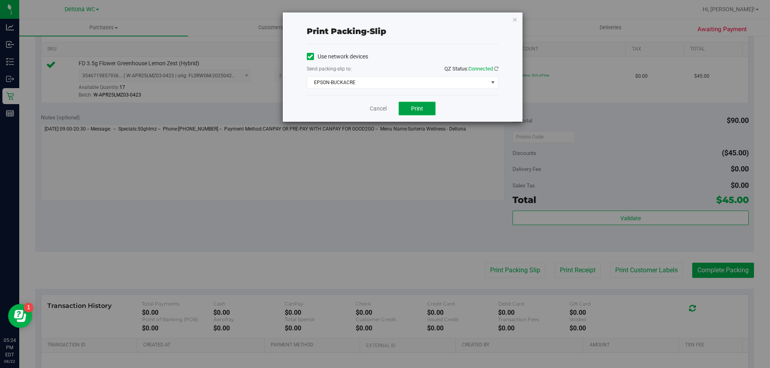
click at [425, 112] on button "Print" at bounding box center [417, 109] width 37 height 14
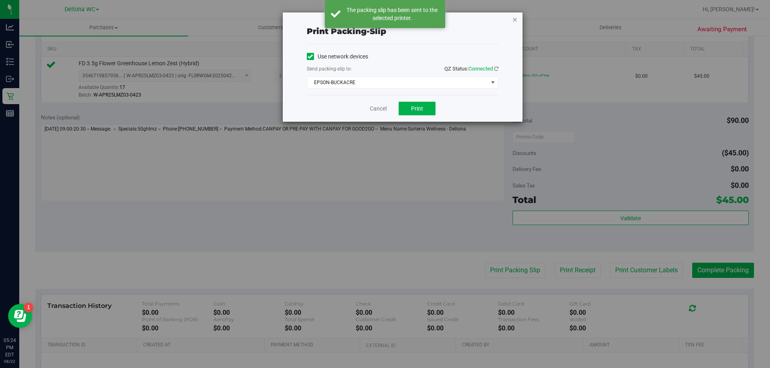
click at [514, 20] on icon "button" at bounding box center [515, 19] width 6 height 10
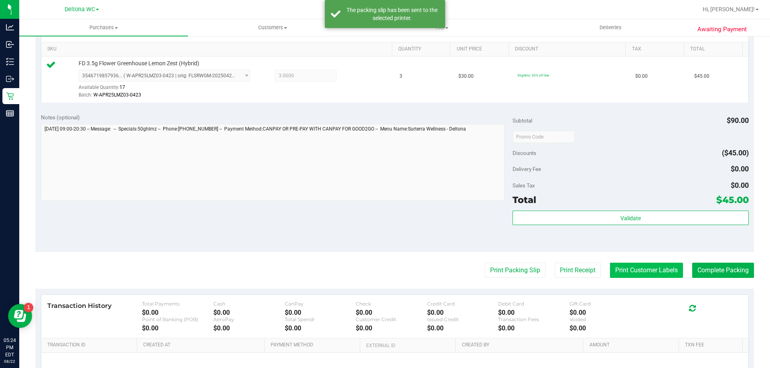
click at [642, 271] on button "Print Customer Labels" at bounding box center [646, 270] width 73 height 15
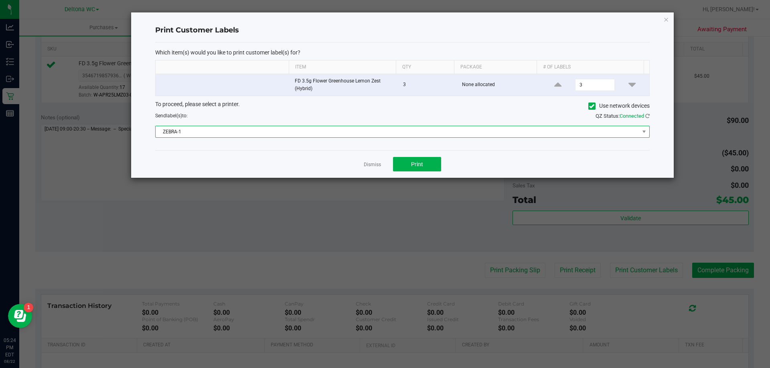
click at [389, 137] on span "ZEBRA-1" at bounding box center [398, 131] width 484 height 11
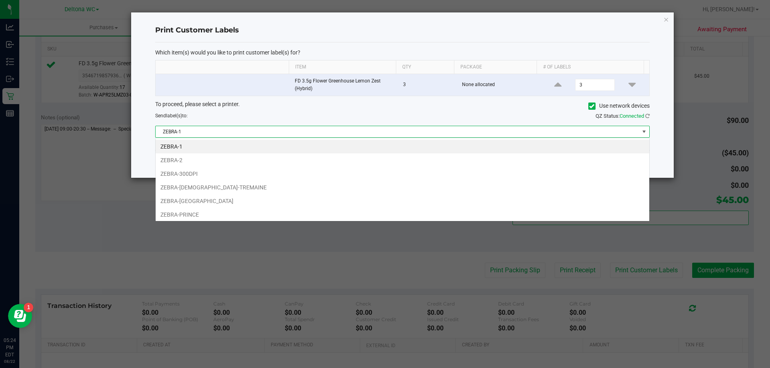
scroll to position [12, 494]
click at [208, 217] on li "ZEBRA-PRINCE" at bounding box center [403, 215] width 494 height 14
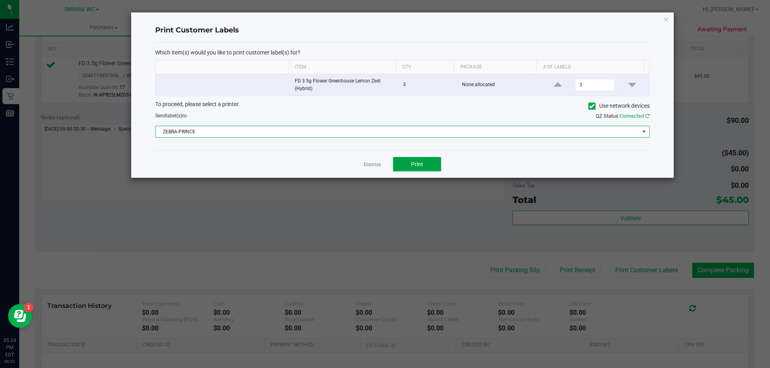
click at [426, 166] on button "Print" at bounding box center [417, 164] width 48 height 14
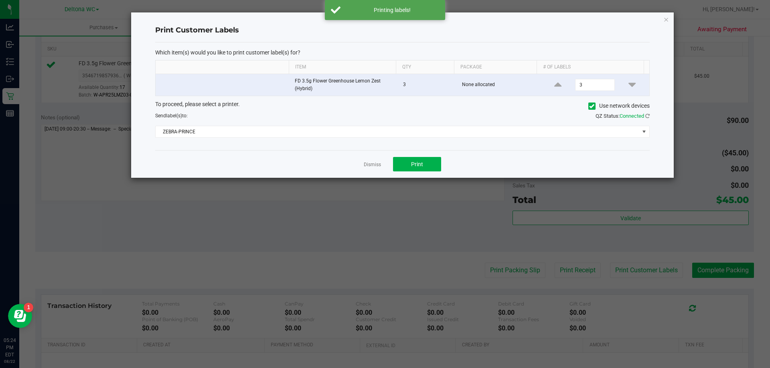
click at [366, 165] on link "Dismiss" at bounding box center [372, 165] width 17 height 7
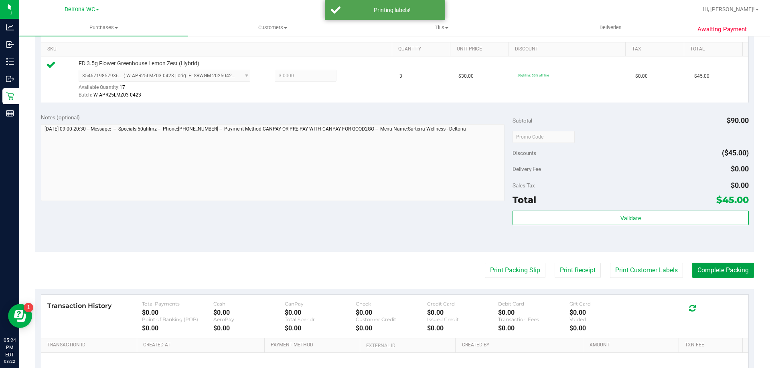
drag, startPoint x: 729, startPoint y: 269, endPoint x: 723, endPoint y: 258, distance: 13.1
click at [729, 269] on button "Complete Packing" at bounding box center [723, 270] width 62 height 15
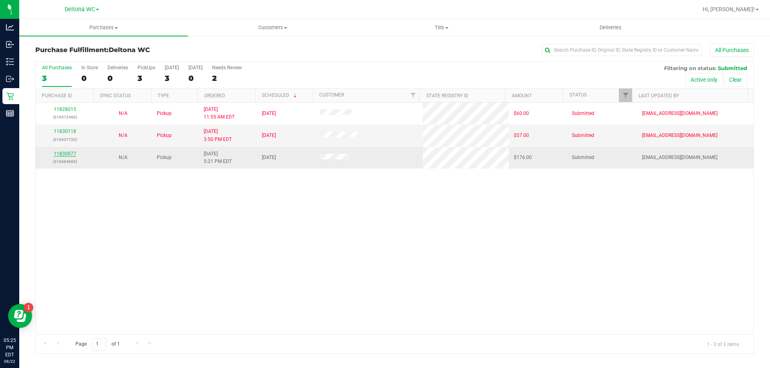
click at [68, 153] on link "11830977" at bounding box center [65, 154] width 22 height 6
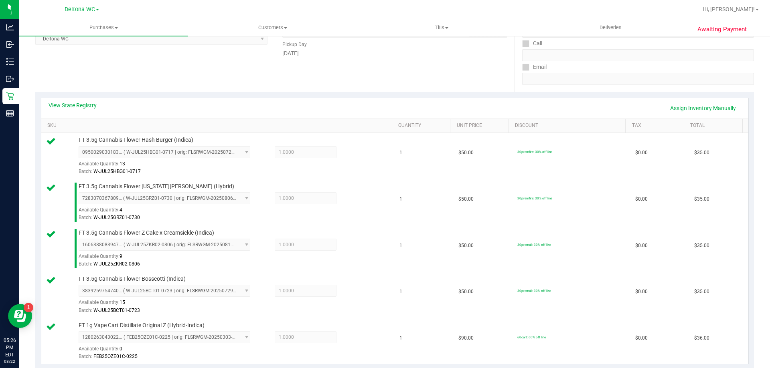
scroll to position [361, 0]
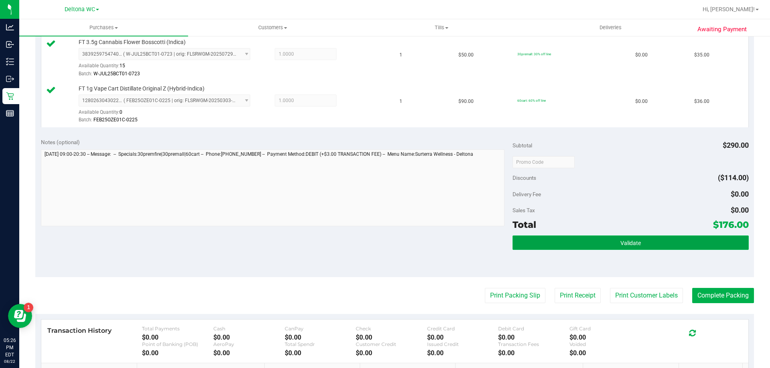
click at [573, 245] on button "Validate" at bounding box center [630, 243] width 236 height 14
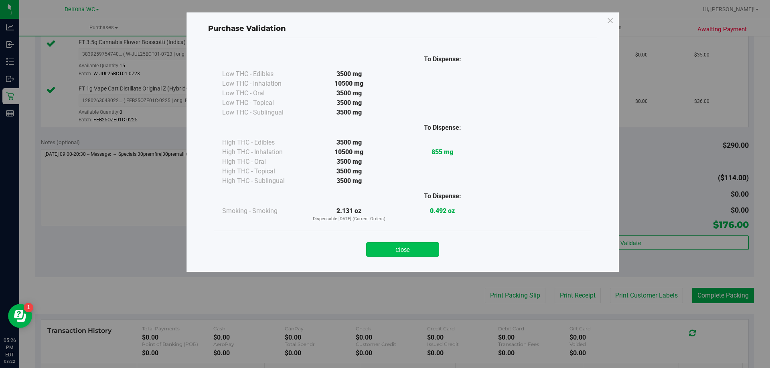
click at [421, 248] on button "Close" at bounding box center [402, 250] width 73 height 14
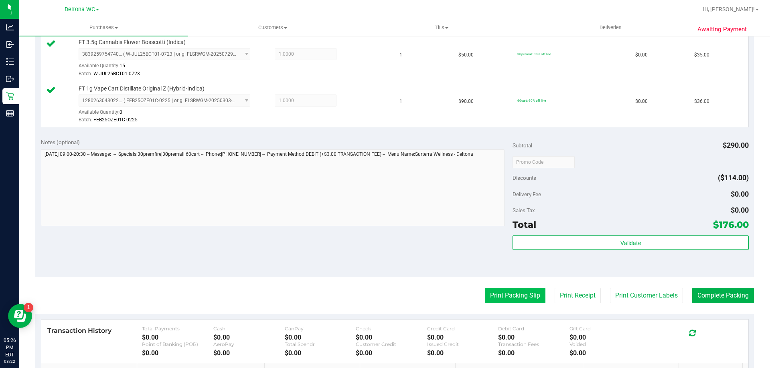
click at [513, 290] on button "Print Packing Slip" at bounding box center [515, 295] width 61 height 15
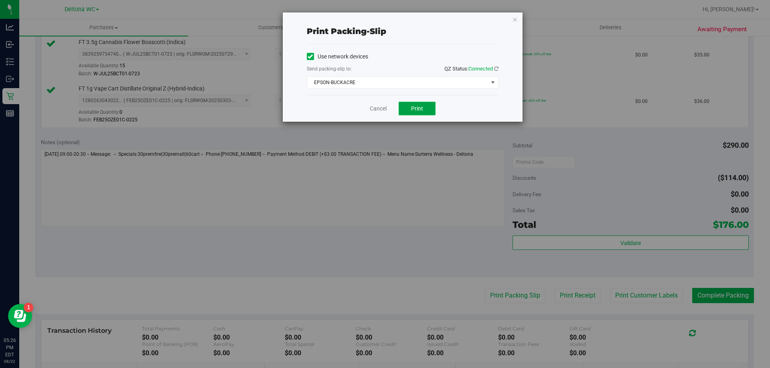
click at [418, 107] on span "Print" at bounding box center [417, 108] width 12 height 6
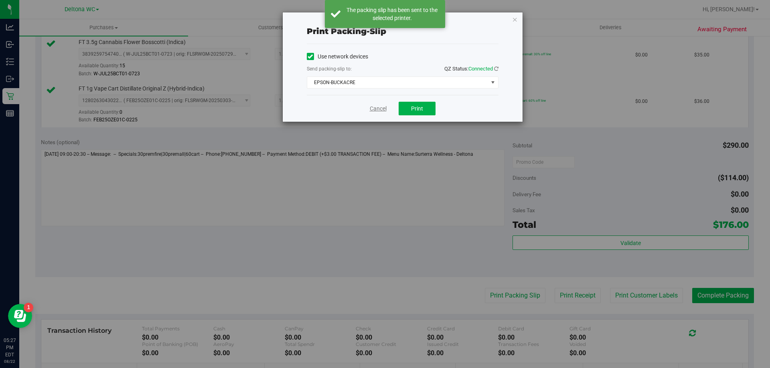
click at [375, 107] on link "Cancel" at bounding box center [378, 109] width 17 height 8
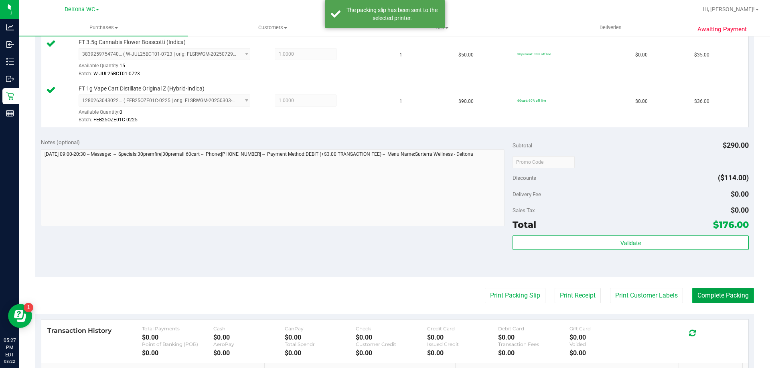
click at [735, 297] on button "Complete Packing" at bounding box center [723, 295] width 62 height 15
